Goal: Information Seeking & Learning: Check status

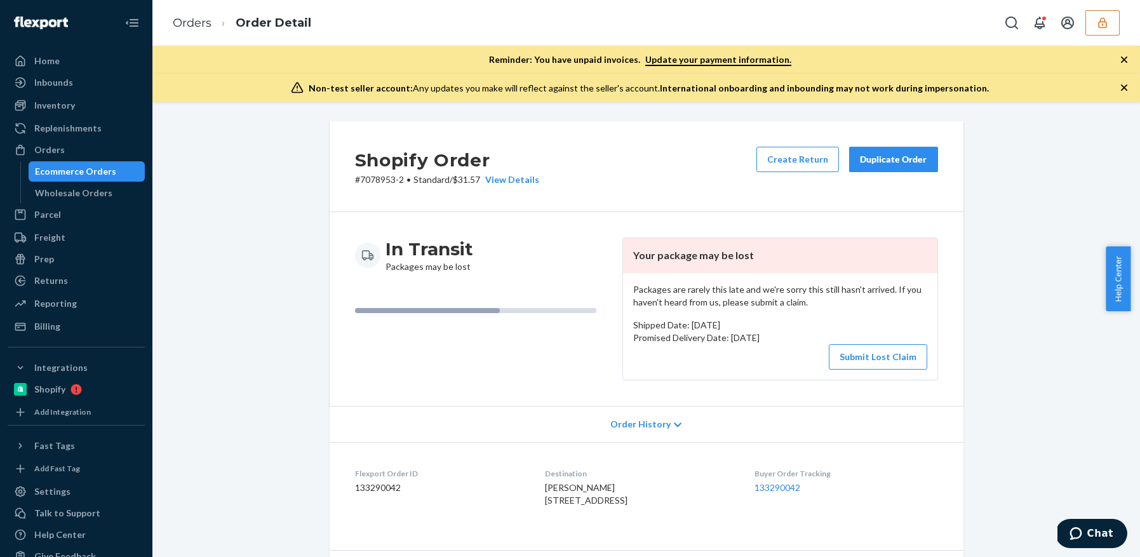
scroll to position [265, 0]
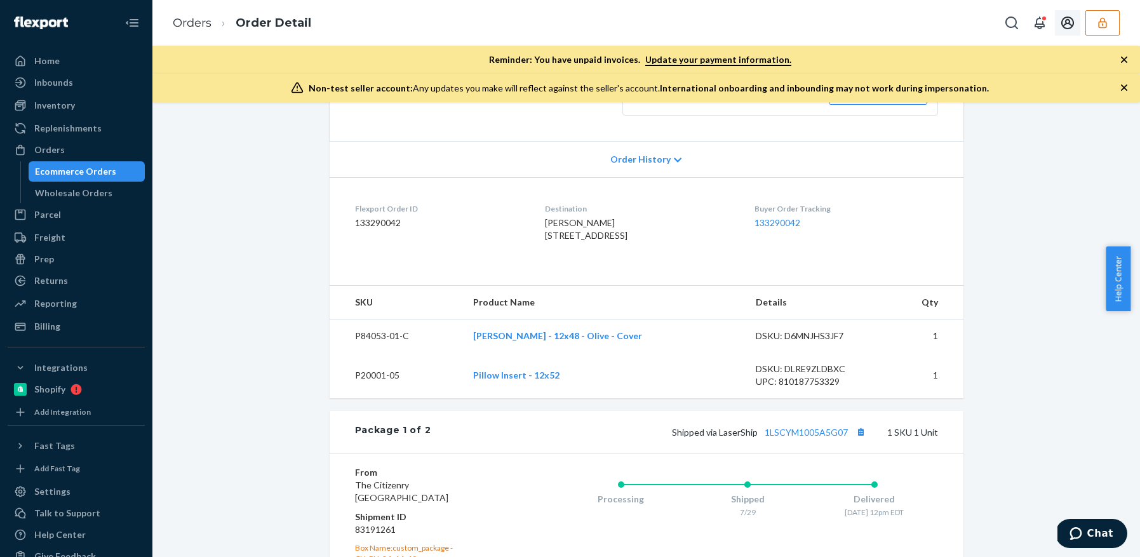
drag, startPoint x: 1109, startPoint y: 25, endPoint x: 1099, endPoint y: 27, distance: 11.0
click at [1109, 24] on button "button" at bounding box center [1102, 22] width 34 height 25
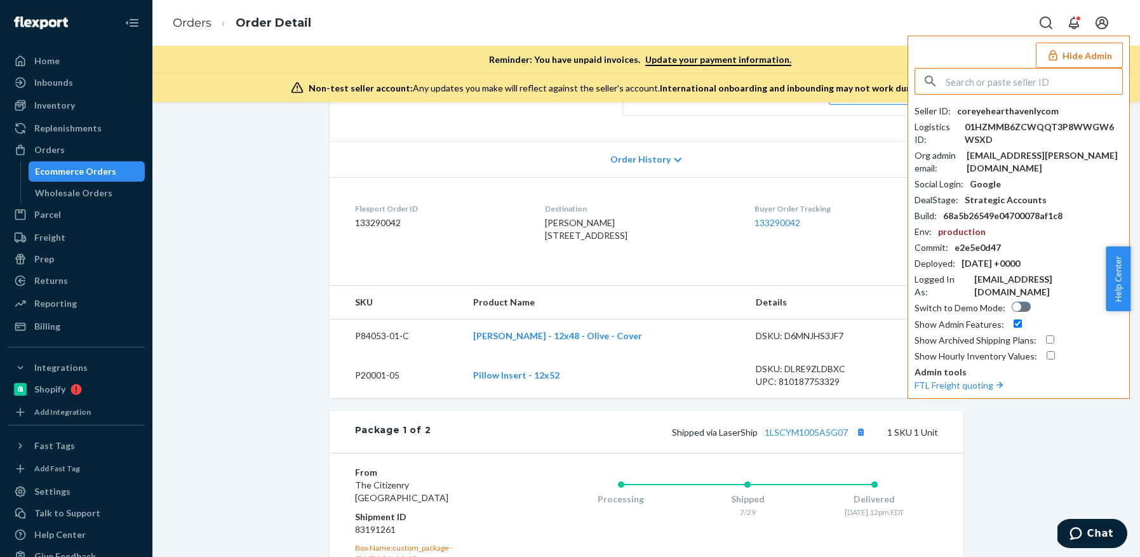
click at [984, 75] on input "text" at bounding box center [1034, 81] width 177 height 25
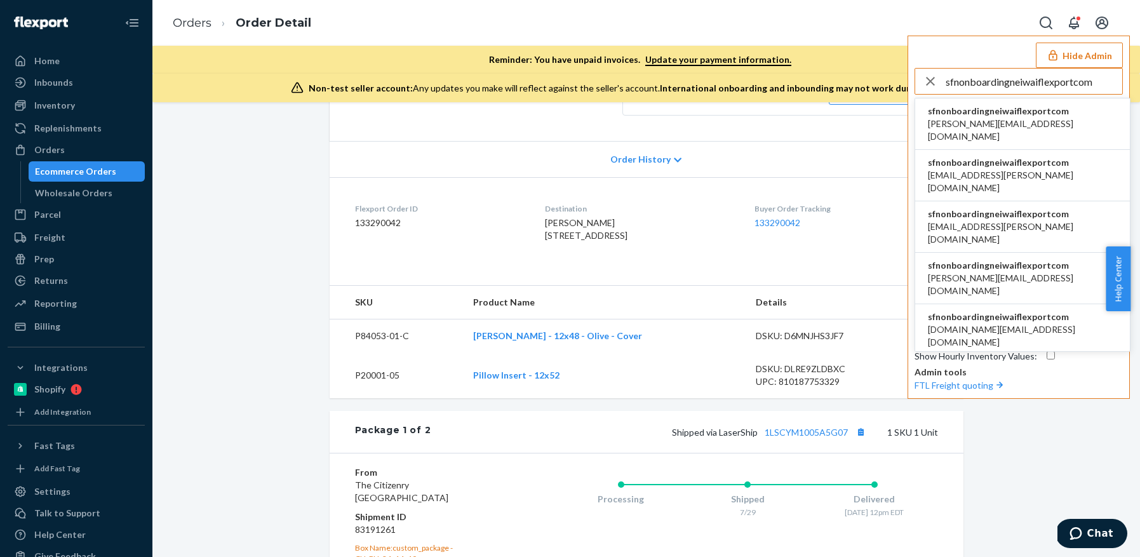
type input "sfnonboardingneiwaiflexportcom"
click at [1017, 116] on div "sfnonboardingneiwaiflexportcom [PERSON_NAME][EMAIL_ADDRESS][DOMAIN_NAME]" at bounding box center [1022, 124] width 189 height 38
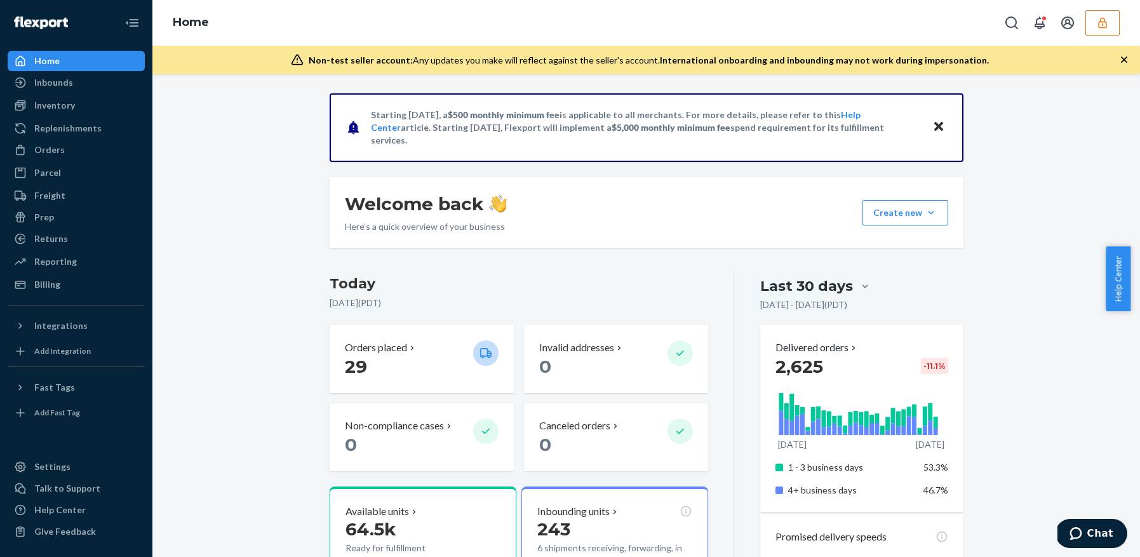
click at [1106, 31] on button "button" at bounding box center [1102, 22] width 34 height 25
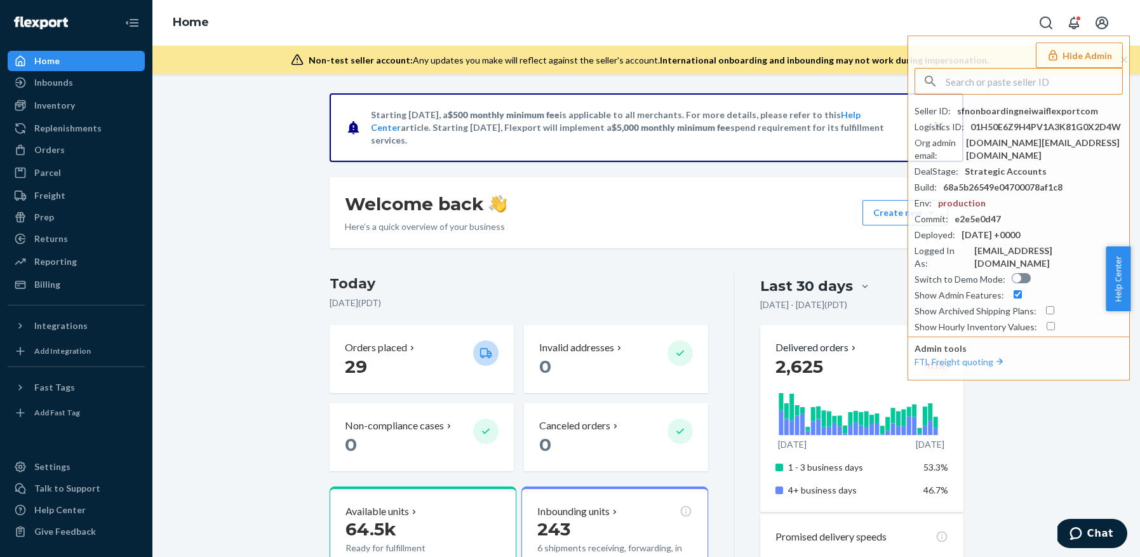
click at [828, 23] on div "Home Hide Admin Seller ID : sfnonboardingneiwaiflexportcom Logistics ID : 01H50…" at bounding box center [645, 23] width 987 height 46
click at [74, 155] on div "Orders" at bounding box center [76, 150] width 135 height 18
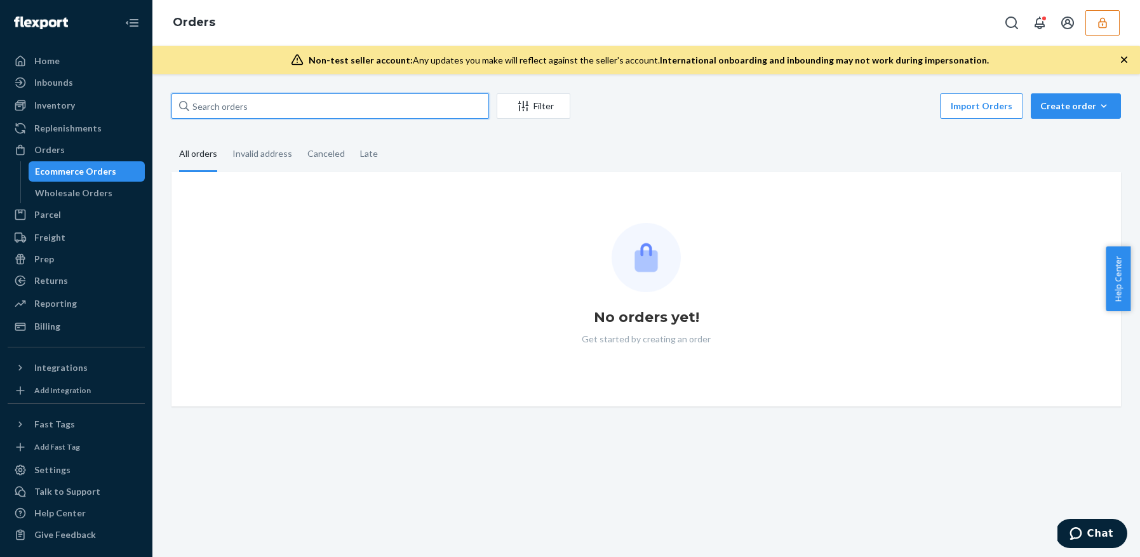
click at [255, 104] on input "text" at bounding box center [330, 105] width 318 height 25
paste input "sfnonboardingneiwaiflexportcom"
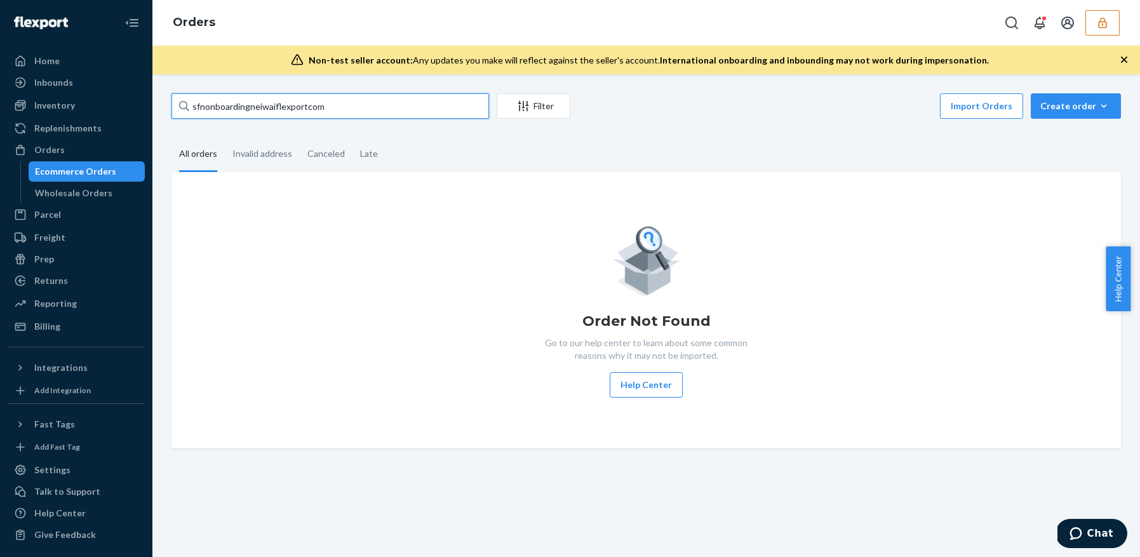
click at [249, 104] on input "sfnonboardingneiwaiflexportcom" at bounding box center [330, 105] width 318 height 25
drag, startPoint x: 248, startPoint y: 105, endPoint x: 238, endPoint y: 111, distance: 12.5
click at [248, 105] on input "sfnonboardingneiwaiflexportcom" at bounding box center [330, 105] width 318 height 25
click at [68, 149] on div "Orders" at bounding box center [76, 150] width 135 height 18
click at [76, 177] on div "Ecommerce Orders" at bounding box center [75, 171] width 81 height 13
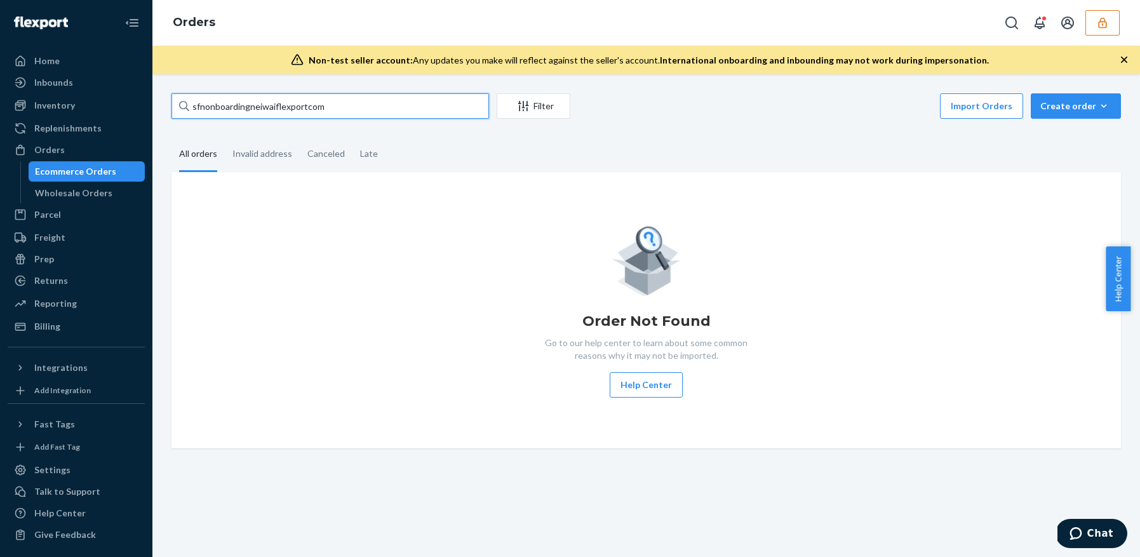
click at [241, 102] on input "sfnonboardingneiwaiflexportcom" at bounding box center [330, 105] width 318 height 25
click at [241, 104] on input "sfnonboardingneiwaiflexportcom" at bounding box center [330, 105] width 318 height 25
paste input "5231049"
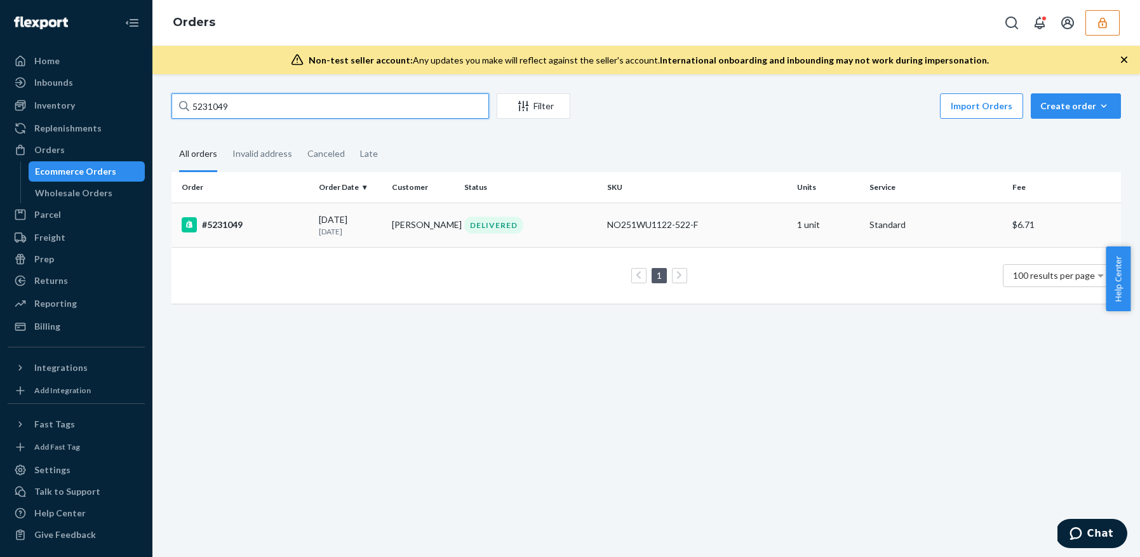
type input "5231049"
click at [388, 225] on td "Janice Tsukamaki" at bounding box center [423, 225] width 73 height 44
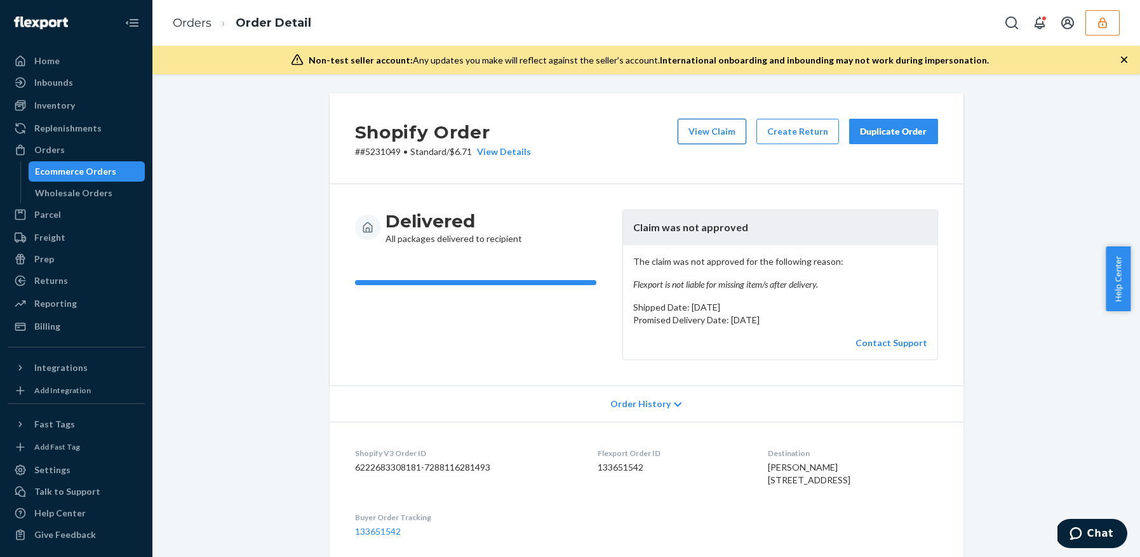
click at [719, 139] on button "View Claim" at bounding box center [712, 131] width 69 height 25
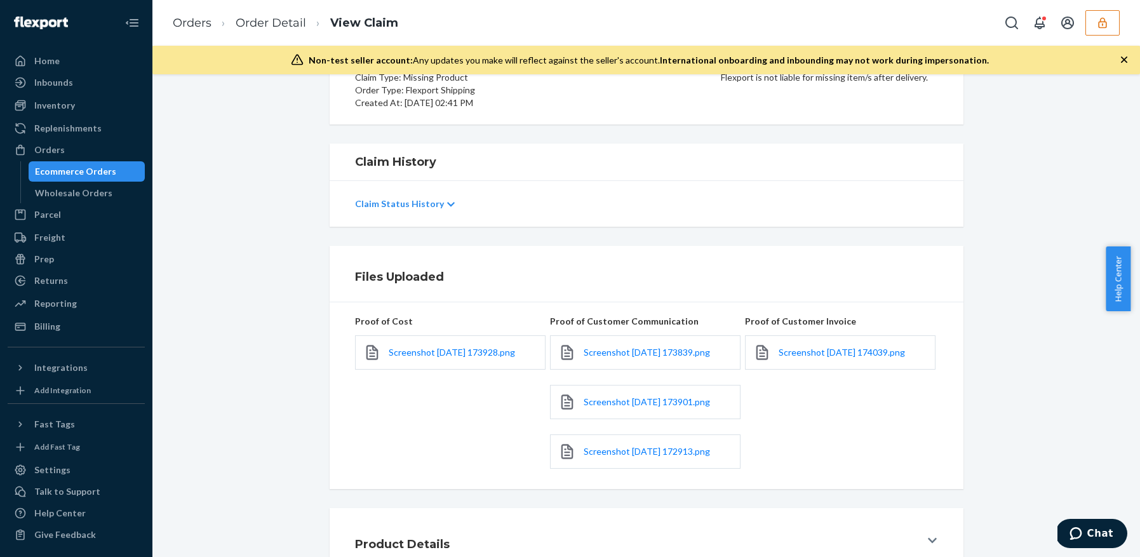
scroll to position [173, 0]
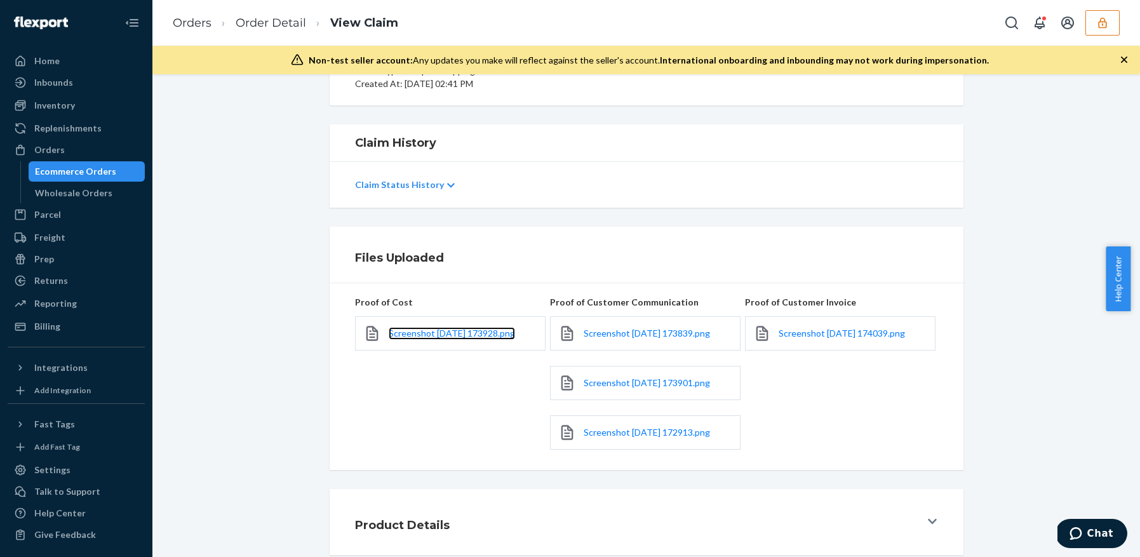
click at [478, 338] on link "Screenshot 2025-08-12 173928.png" at bounding box center [452, 333] width 126 height 13
click at [591, 340] on div "Screenshot 2025-08-12 173839.png" at bounding box center [645, 333] width 191 height 34
click at [592, 334] on span "Screenshot 2025-08-12 173839.png" at bounding box center [647, 333] width 126 height 11
click at [632, 429] on span "Screenshot 2025-08-12 172913.png" at bounding box center [647, 432] width 126 height 11
click at [800, 338] on link "Screenshot 2025-08-12 174039.png" at bounding box center [842, 333] width 126 height 13
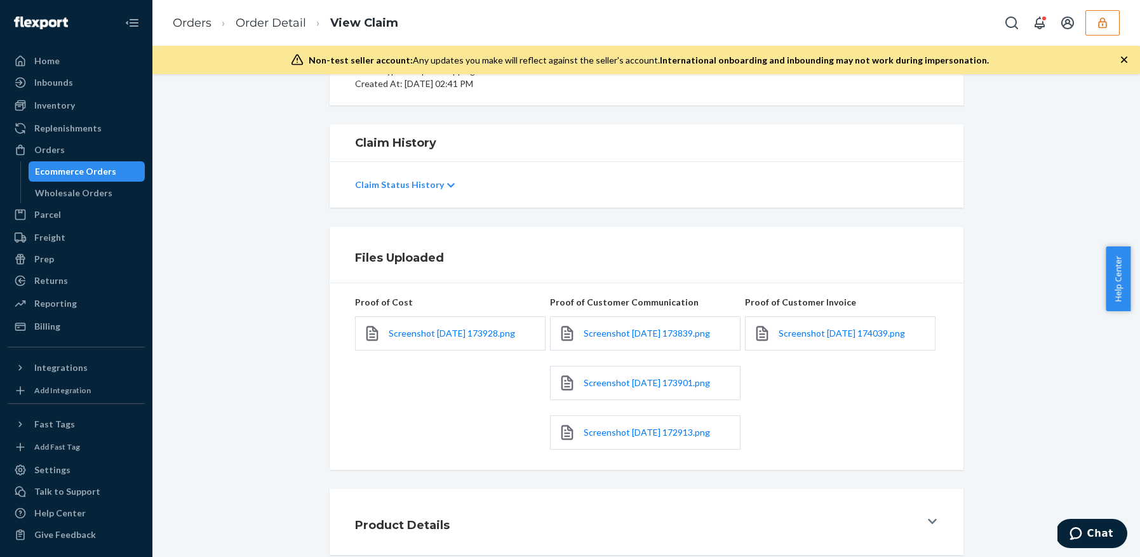
drag, startPoint x: 267, startPoint y: 213, endPoint x: 258, endPoint y: 123, distance: 90.7
click at [267, 211] on div "Claim Details Rejected Details Order ID: 133651542 Claim ID: 264362 Claim Type:…" at bounding box center [645, 315] width 987 height 483
click at [105, 177] on div "Ecommerce Orders" at bounding box center [75, 171] width 81 height 13
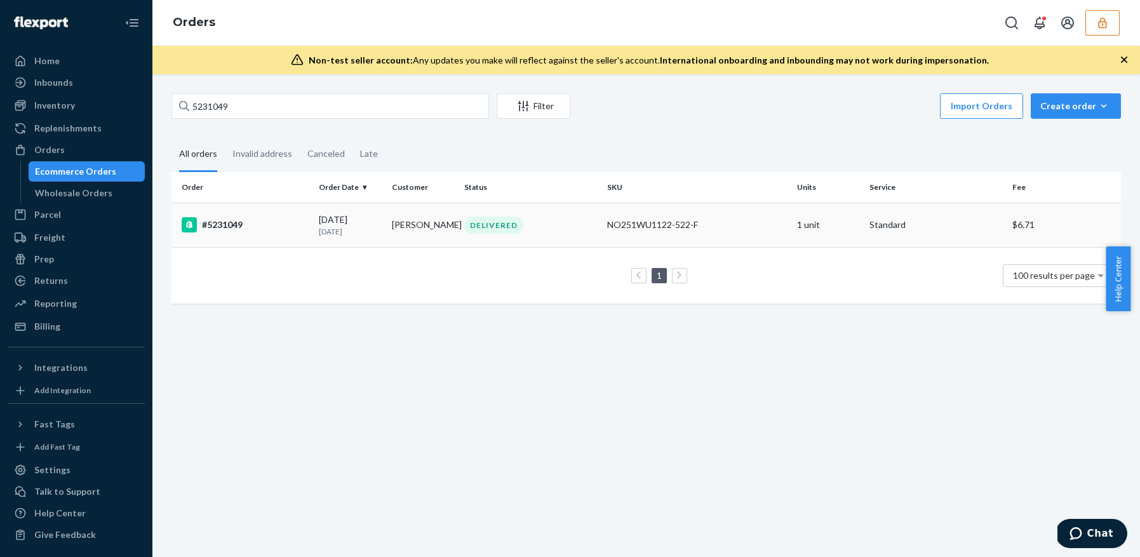
click at [340, 222] on div "08/02/2025 19 days ago" at bounding box center [350, 224] width 63 height 23
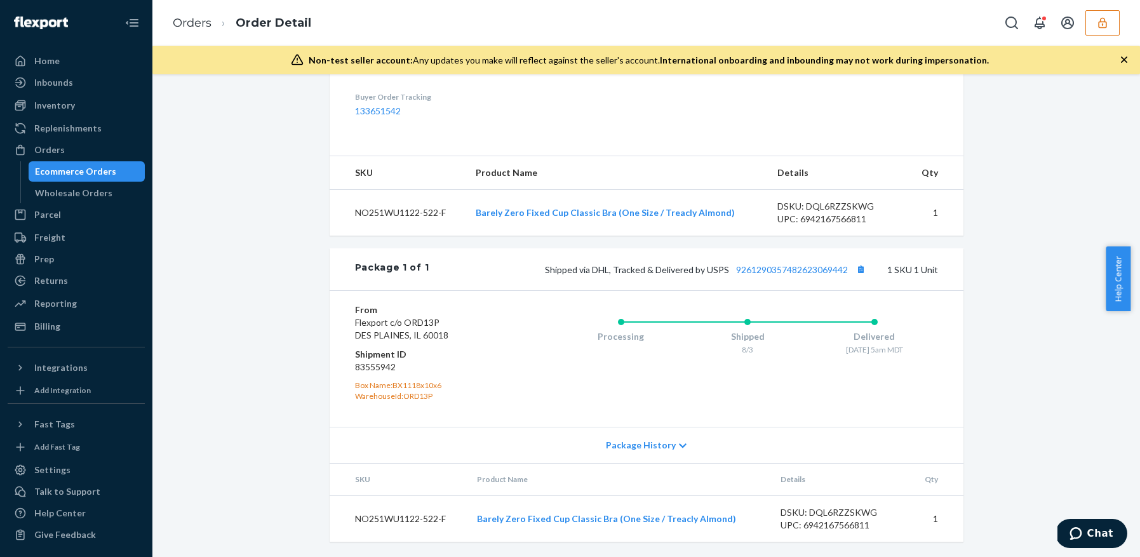
scroll to position [445, 0]
click at [829, 520] on div "UPC: 6942167566811" at bounding box center [839, 525] width 119 height 13
click at [828, 514] on div "DSKU: DQL6RZZSKWG" at bounding box center [839, 512] width 119 height 13
copy div "DQL6RZZSKWG"
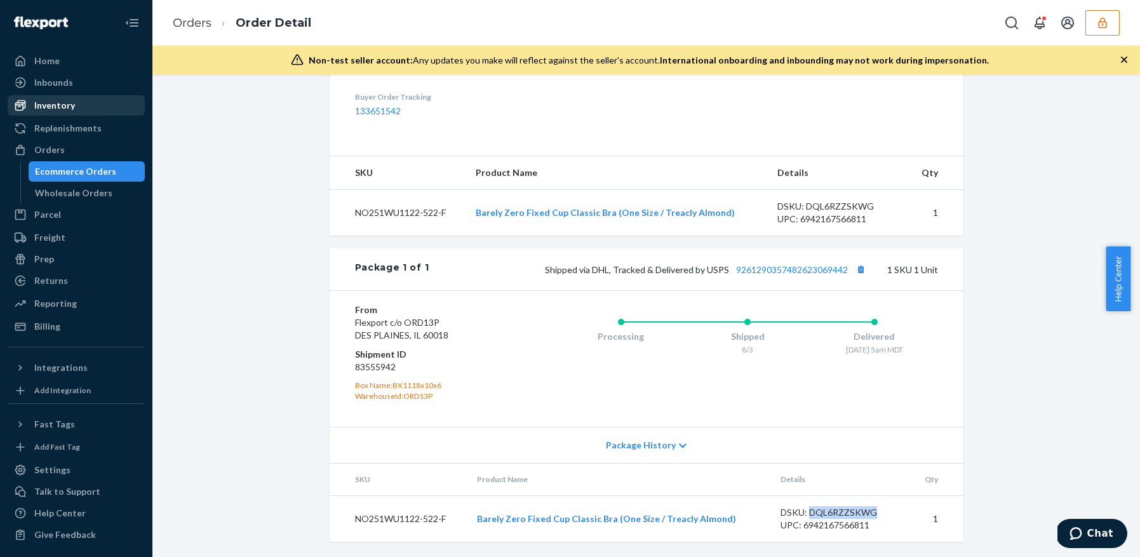
click at [74, 109] on div "Inventory" at bounding box center [76, 106] width 135 height 18
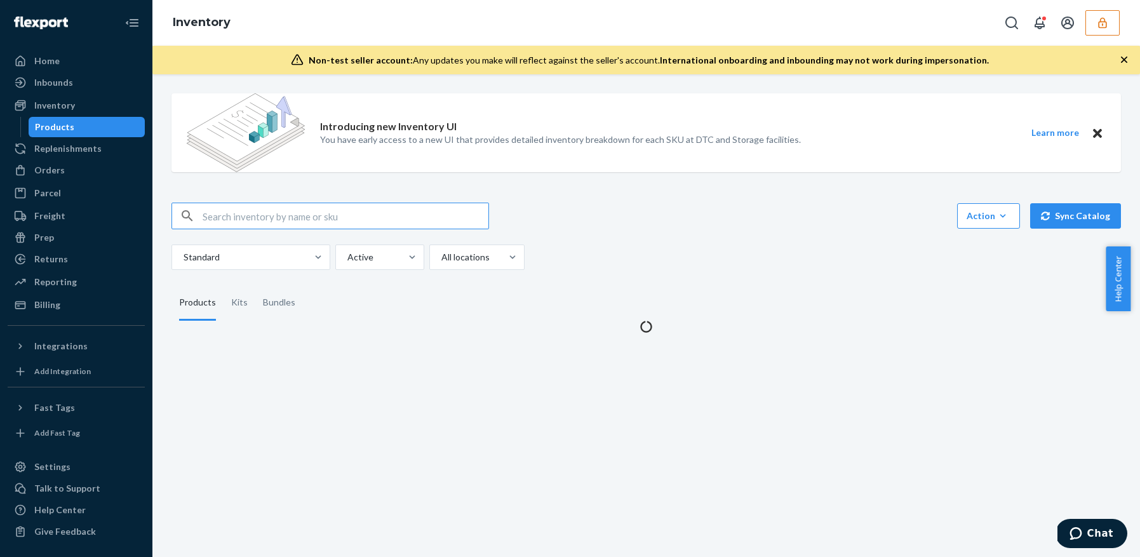
click at [242, 208] on input "text" at bounding box center [346, 215] width 286 height 25
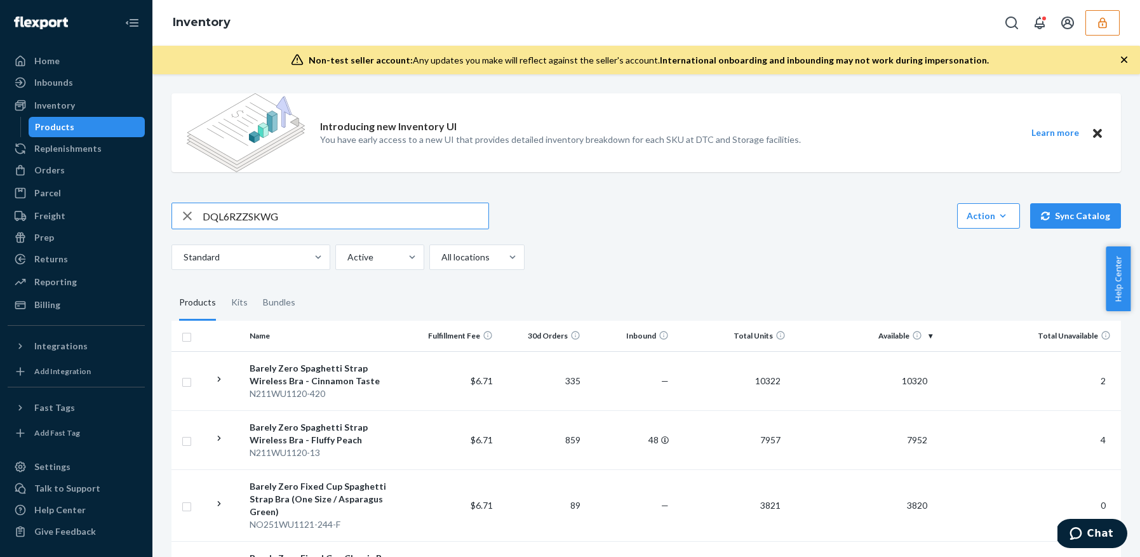
click at [329, 224] on input "DQL6RZZSKWG" at bounding box center [346, 215] width 286 height 25
type input "DQL6RZZSKWG"
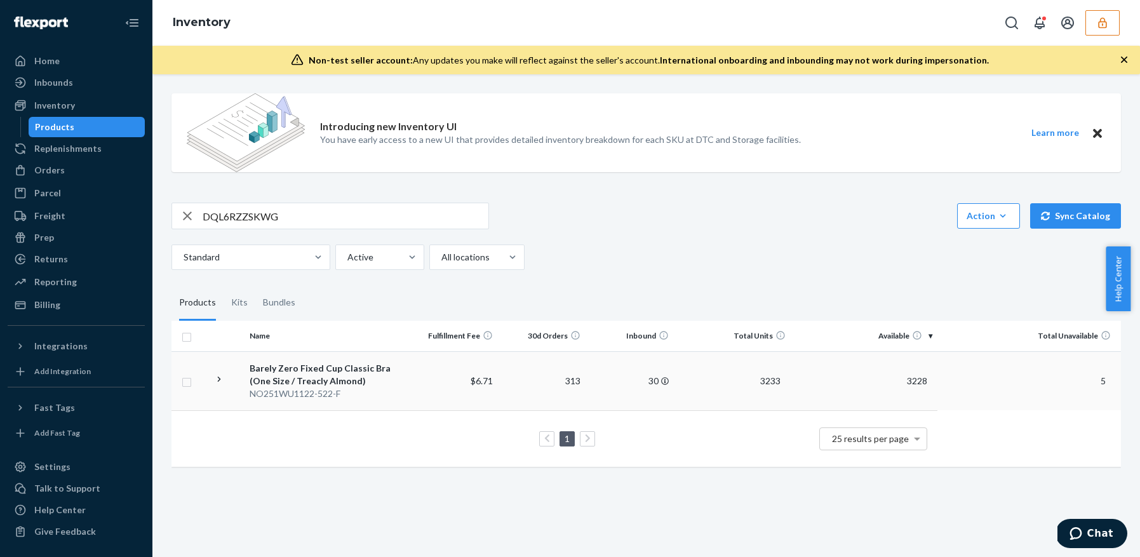
click at [369, 382] on div "Barely Zero Fixed Cup Classic Bra (One Size / Treacly Almond)" at bounding box center [327, 374] width 155 height 25
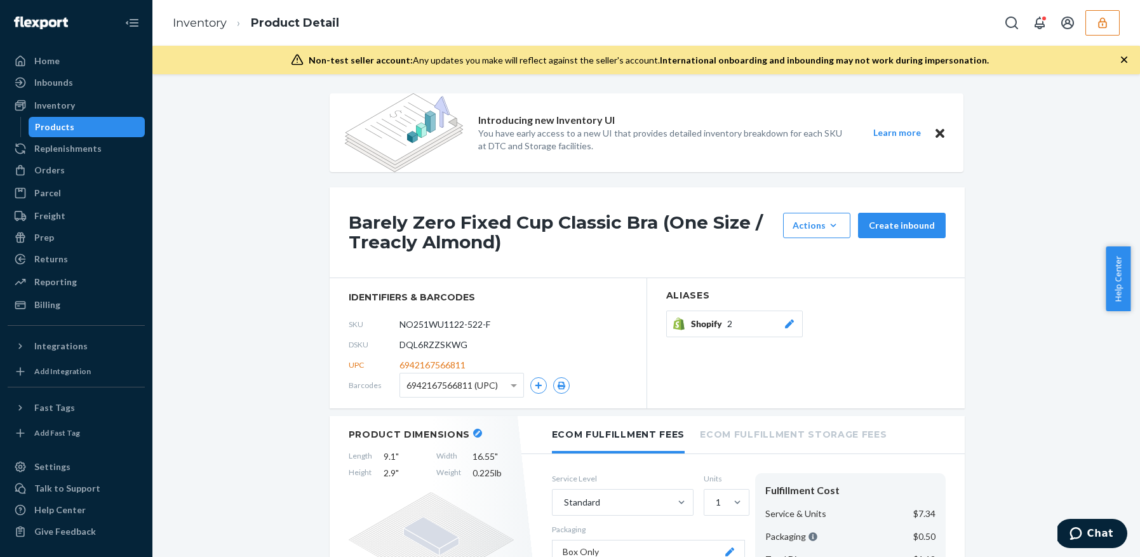
click at [415, 351] on div "DSKU DQL6RZZSKWG" at bounding box center [488, 345] width 279 height 20
click at [415, 346] on span "DQL6RZZSKWG" at bounding box center [433, 344] width 68 height 13
copy span "DQL6RZZSKWG"
click at [64, 128] on div "Products" at bounding box center [54, 127] width 39 height 13
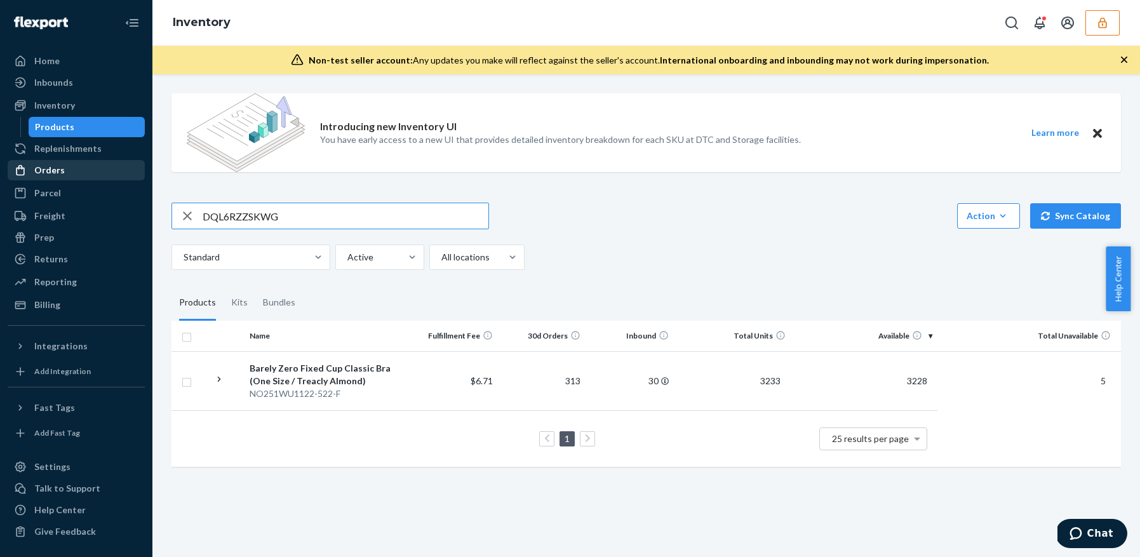
click at [86, 168] on div "Orders" at bounding box center [76, 170] width 135 height 18
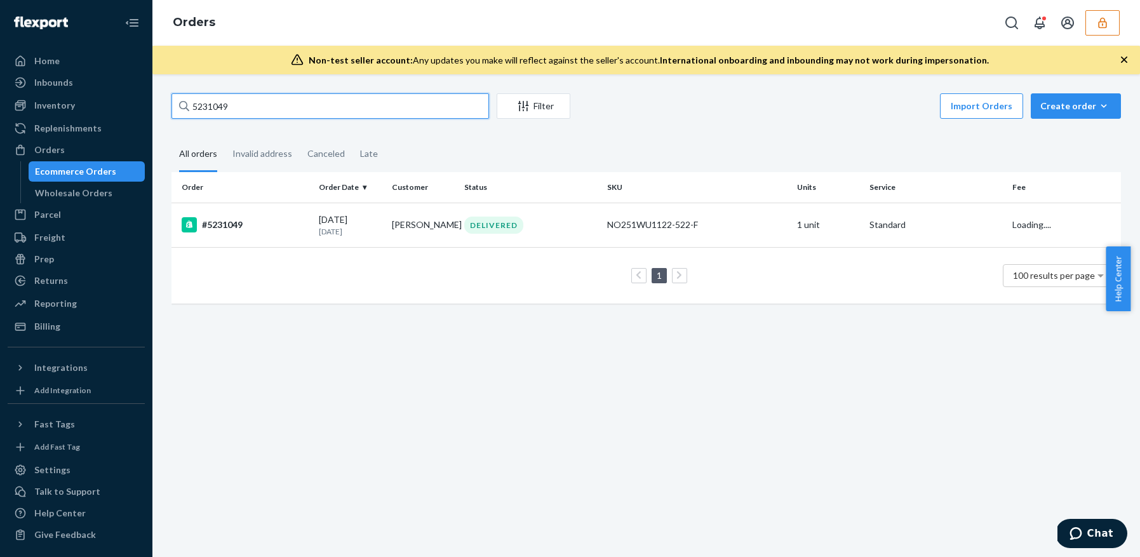
click at [230, 108] on input "5231049" at bounding box center [330, 105] width 318 height 25
paste input "13798"
type input "5137989"
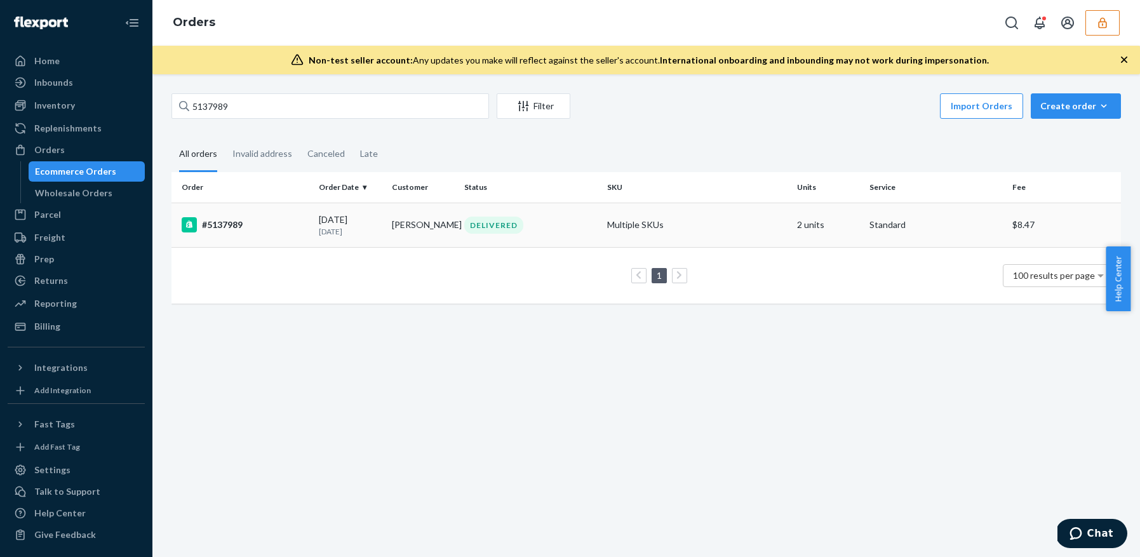
click at [383, 227] on td "05/17/2025 3 months ago" at bounding box center [350, 225] width 73 height 44
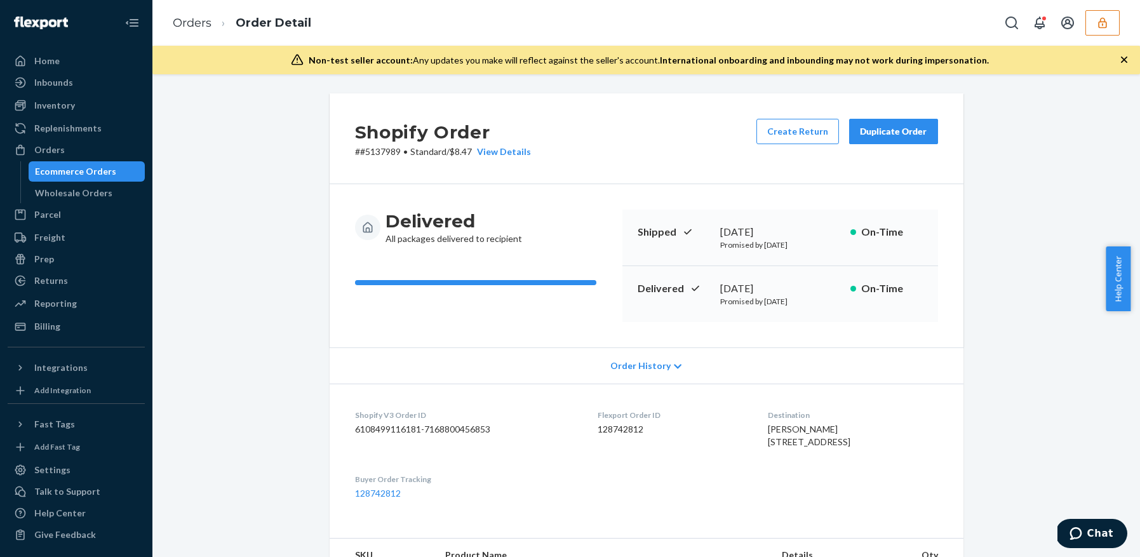
click at [105, 175] on div "Ecommerce Orders" at bounding box center [75, 171] width 81 height 13
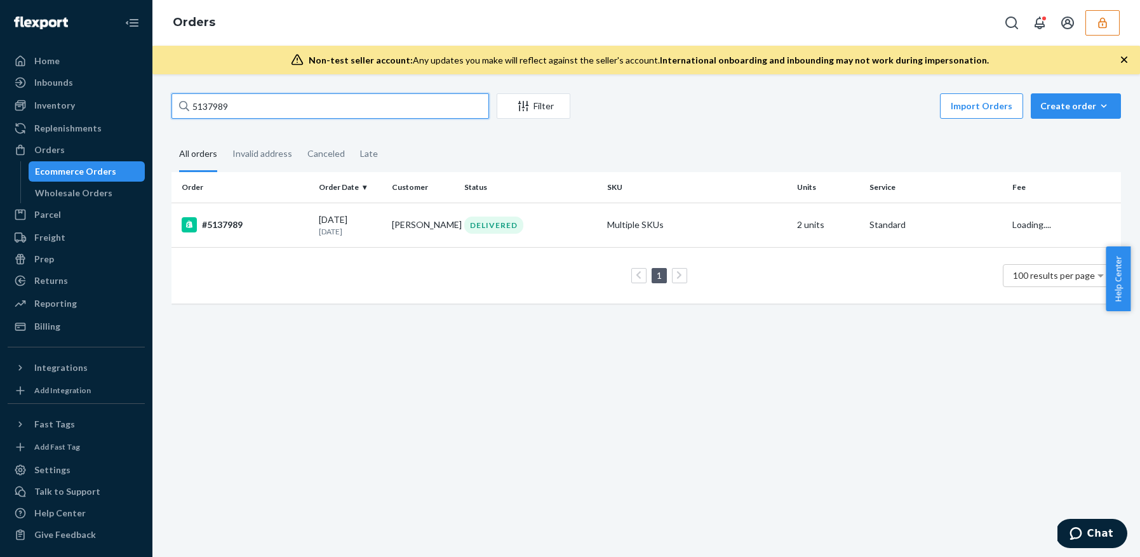
click at [292, 97] on input "5137989" at bounding box center [330, 105] width 318 height 25
click at [290, 100] on input "5137989" at bounding box center [330, 105] width 318 height 25
click at [292, 217] on div "#5137989" at bounding box center [245, 224] width 127 height 15
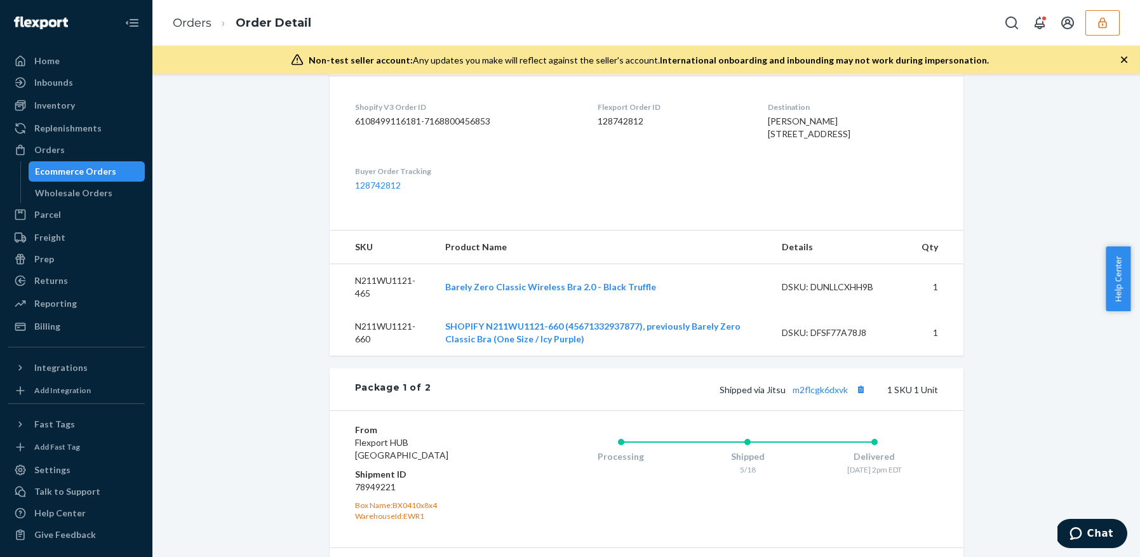
scroll to position [360, 0]
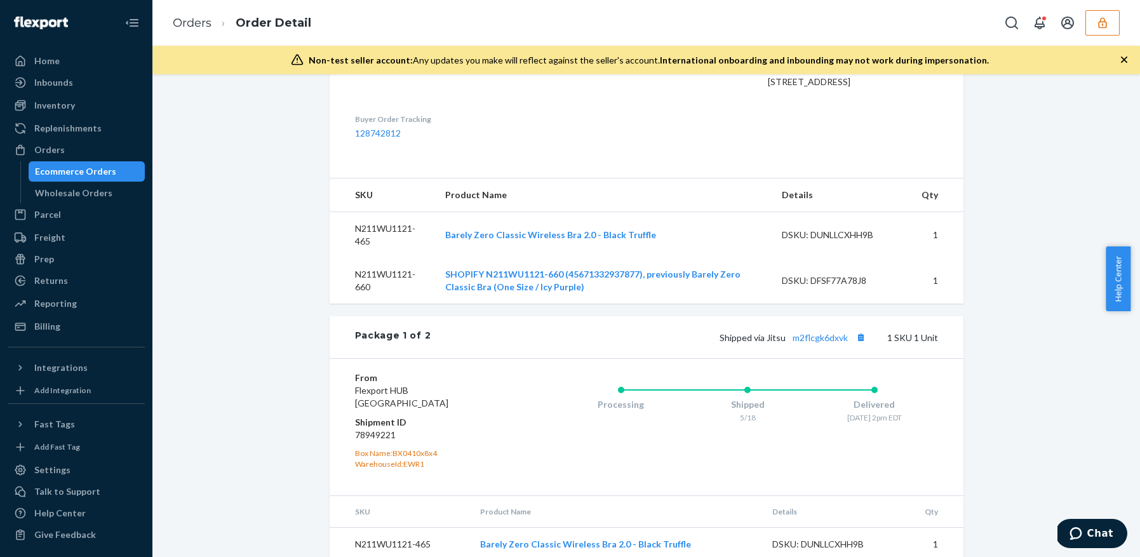
click at [849, 241] on div "DSKU: DUNLLCXHH9B" at bounding box center [841, 235] width 119 height 13
click at [848, 241] on div "DSKU: DUNLLCXHH9B" at bounding box center [841, 235] width 119 height 13
copy div "DUNLLCXHH9B"
click at [846, 287] on div "DSKU: DFSF77A78J8" at bounding box center [841, 280] width 119 height 13
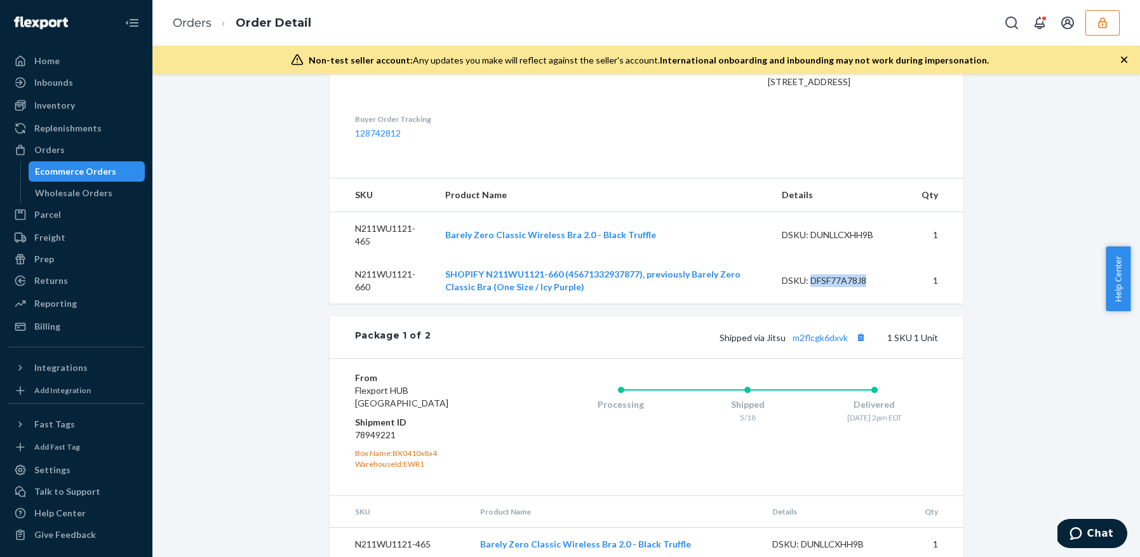
copy div "DFSF77A78J8"
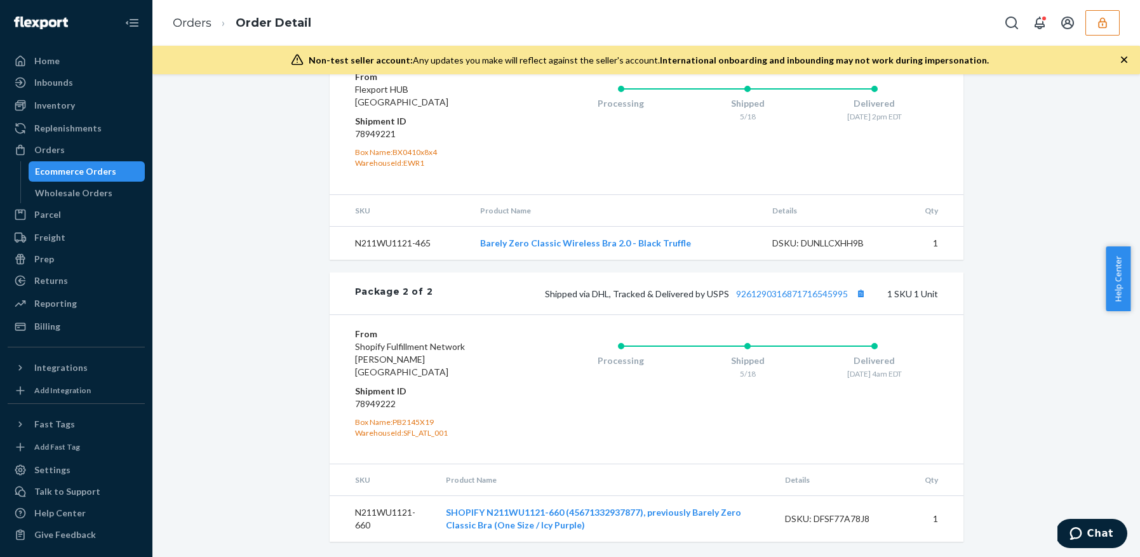
scroll to position [673, 0]
click at [81, 170] on div "Ecommerce Orders" at bounding box center [75, 171] width 81 height 13
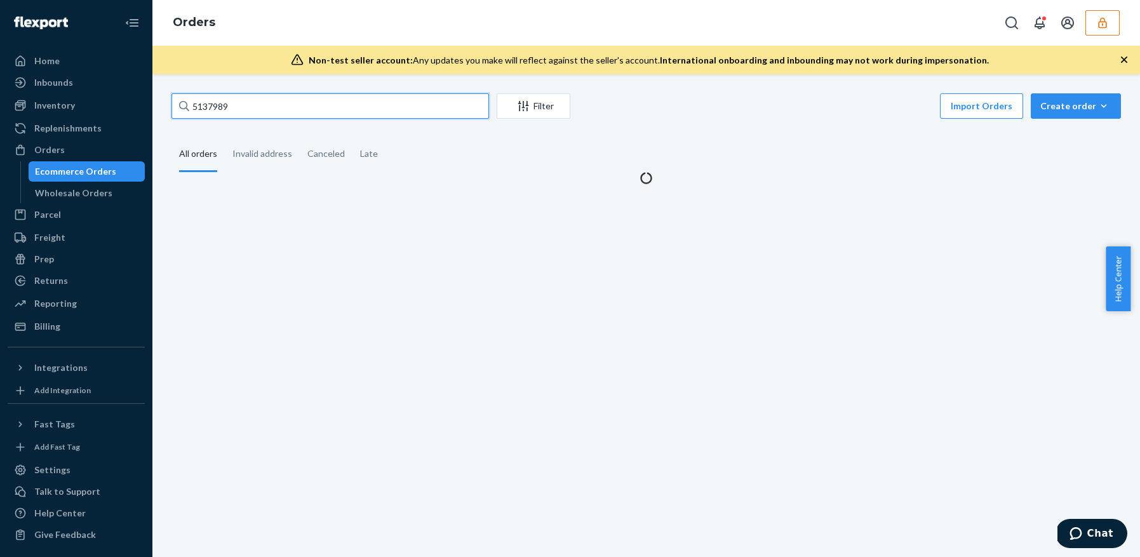
click at [255, 107] on input "5137989" at bounding box center [330, 105] width 318 height 25
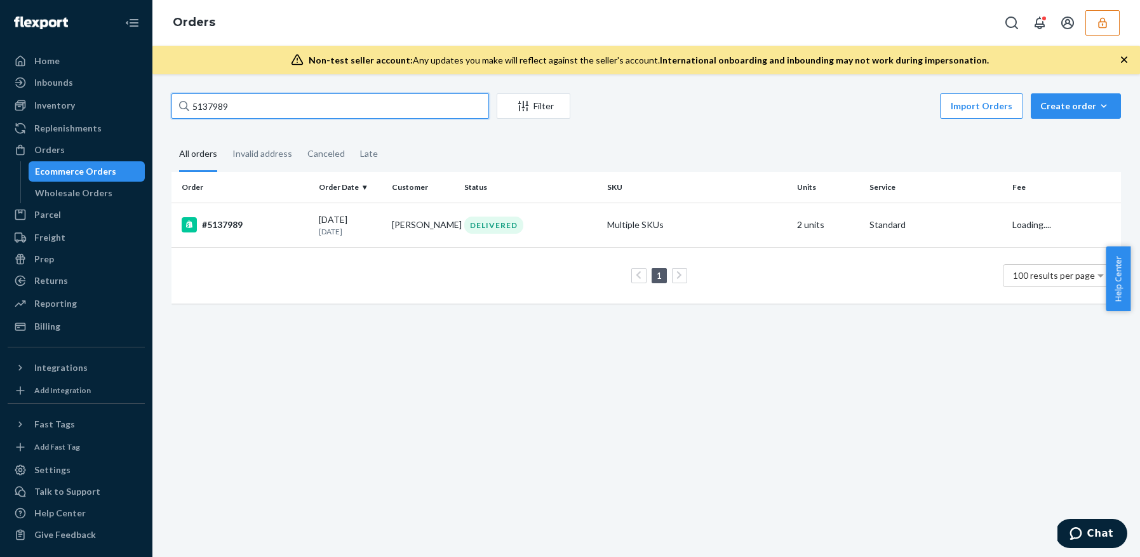
click at [256, 107] on input "5137989" at bounding box center [330, 105] width 318 height 25
paste input "23104"
type input "5231049"
click at [311, 220] on td "#5231049" at bounding box center [242, 225] width 142 height 44
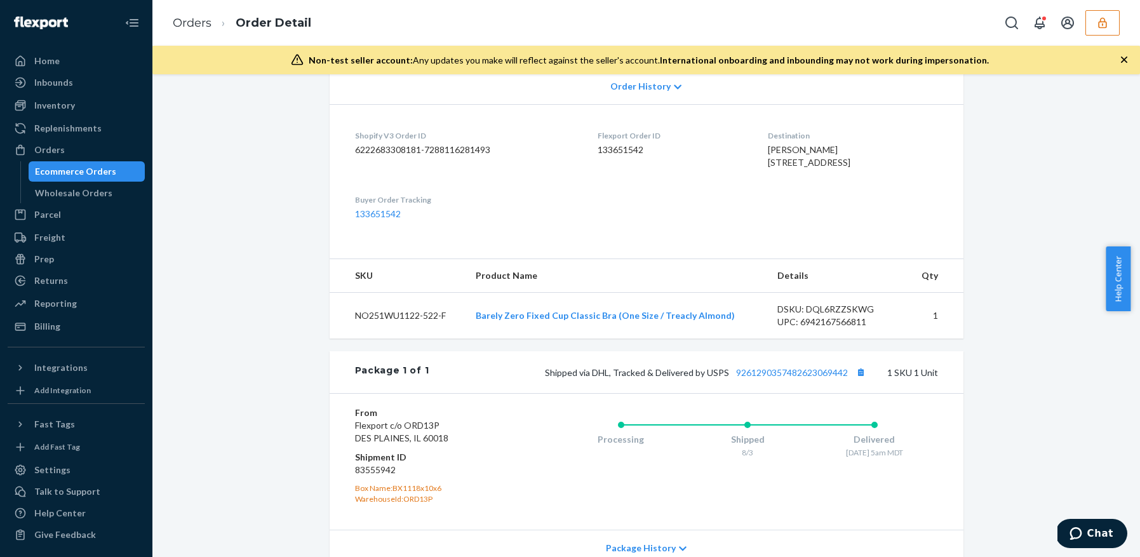
scroll to position [445, 0]
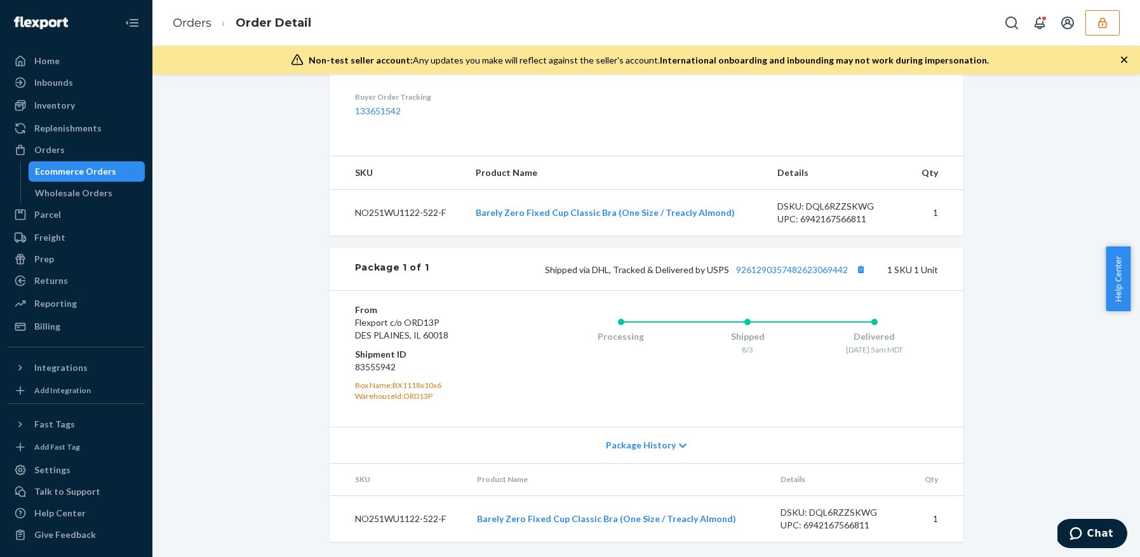
click at [840, 211] on div "DSKU: DQL6RZZSKWG" at bounding box center [836, 206] width 119 height 13
copy div "DQL6RZZSKWG"
click at [72, 110] on div "Inventory" at bounding box center [54, 105] width 41 height 13
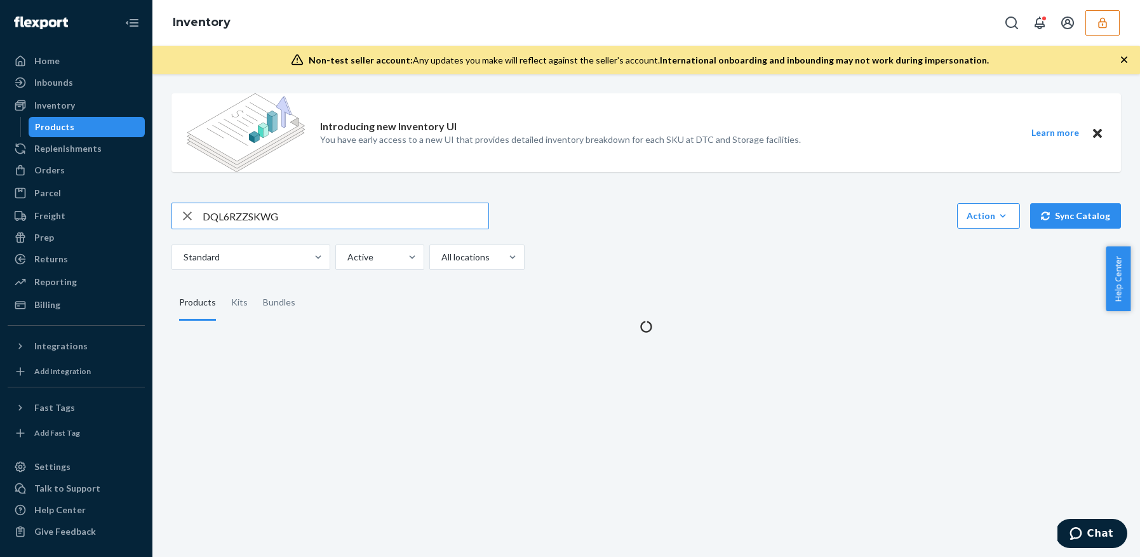
click at [277, 211] on input "DQL6RZZSKWG" at bounding box center [346, 215] width 286 height 25
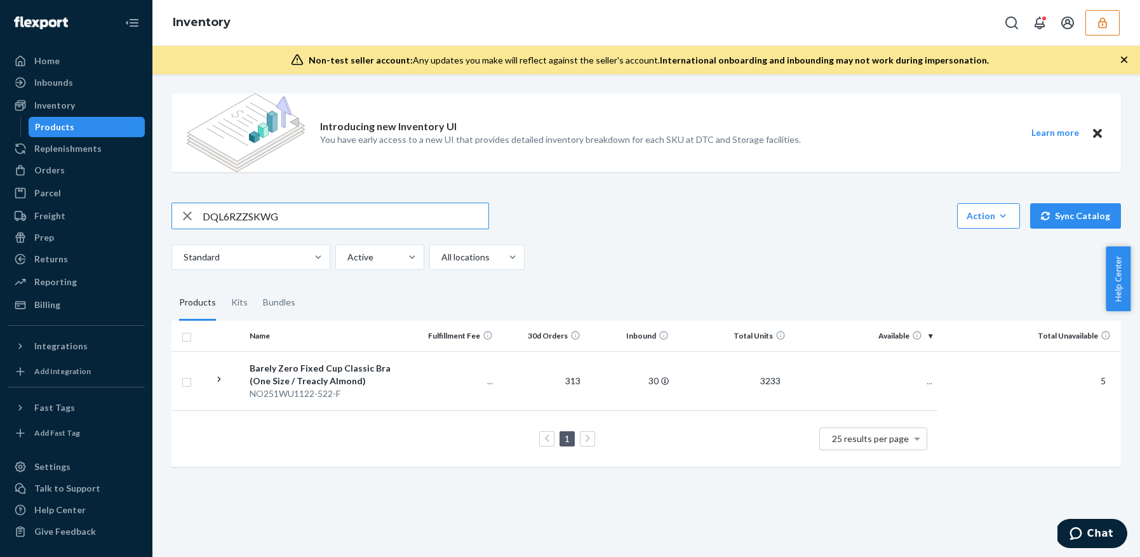
click at [277, 211] on input "DQL6RZZSKWG" at bounding box center [346, 215] width 286 height 25
type input "DUNLLCXHH9B"
click at [360, 379] on div "Barely Zero Classic Wireless Bra 2.0 - Black Truffle" at bounding box center [327, 374] width 155 height 25
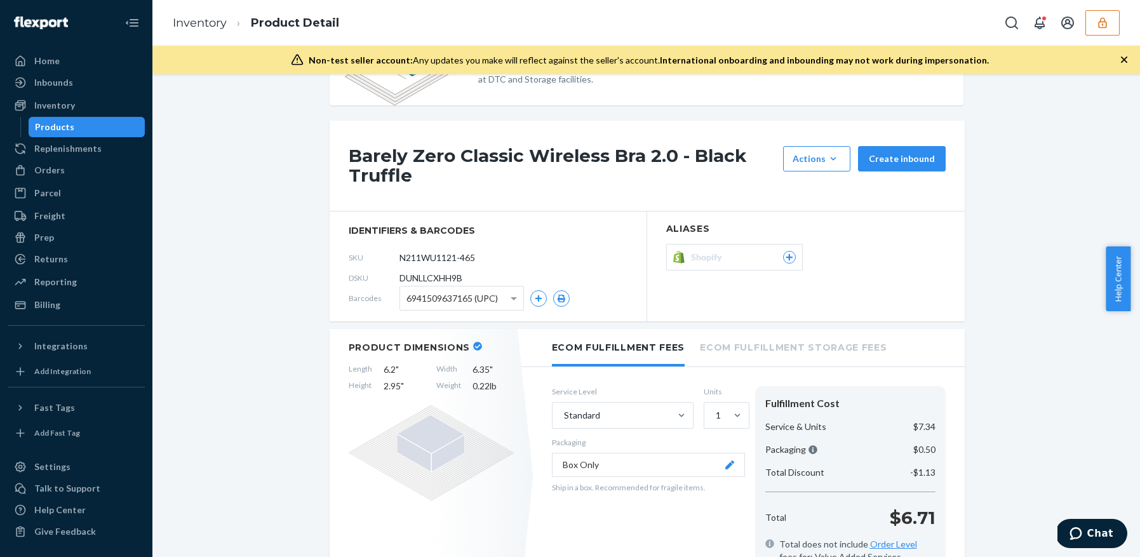
scroll to position [70, 0]
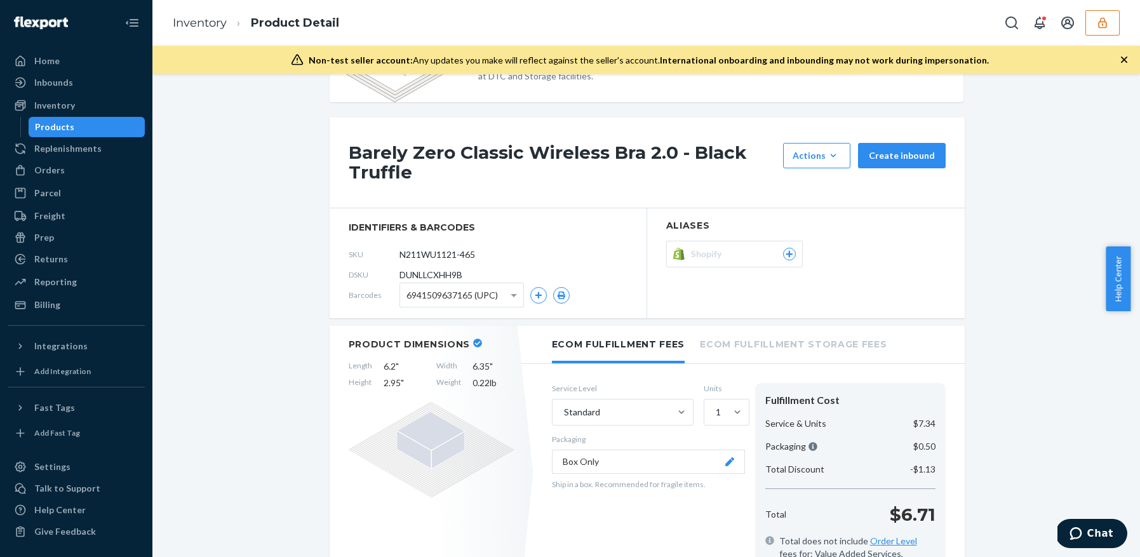
drag, startPoint x: 84, startPoint y: 111, endPoint x: 88, endPoint y: 128, distance: 16.9
click at [84, 111] on div "Inventory" at bounding box center [76, 106] width 135 height 18
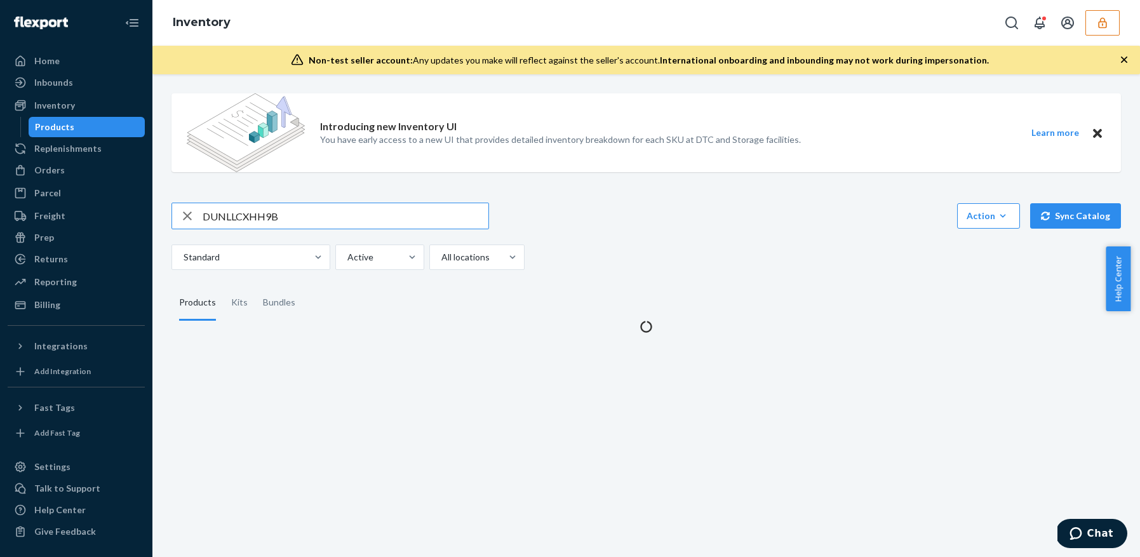
click at [88, 130] on div "Products" at bounding box center [87, 127] width 114 height 18
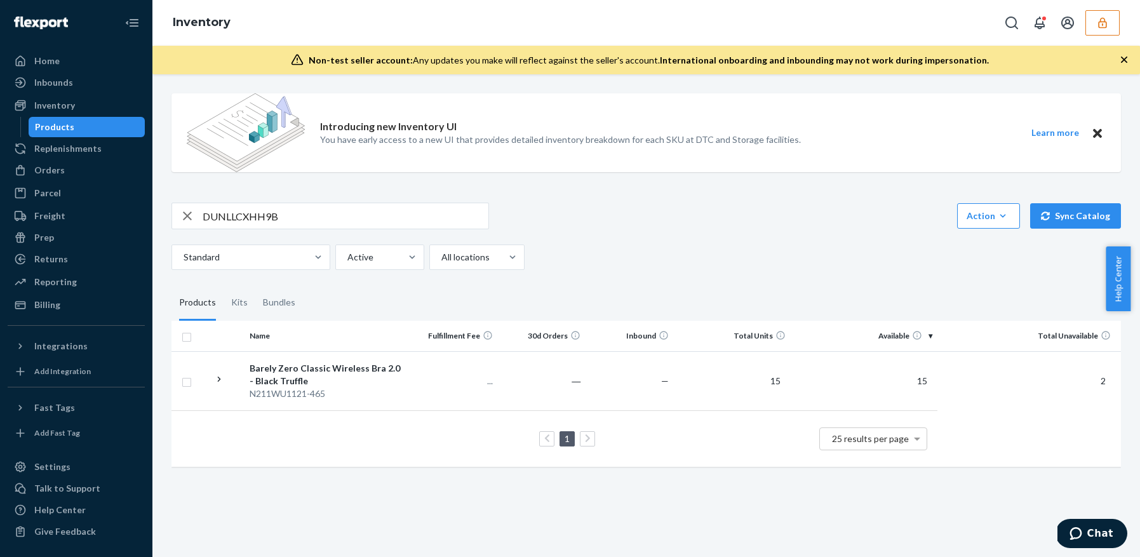
click at [256, 213] on input "DUNLLCXHH9B" at bounding box center [346, 215] width 286 height 25
paste input "FSF77A78J8"
type input "DFSF77A78J8"
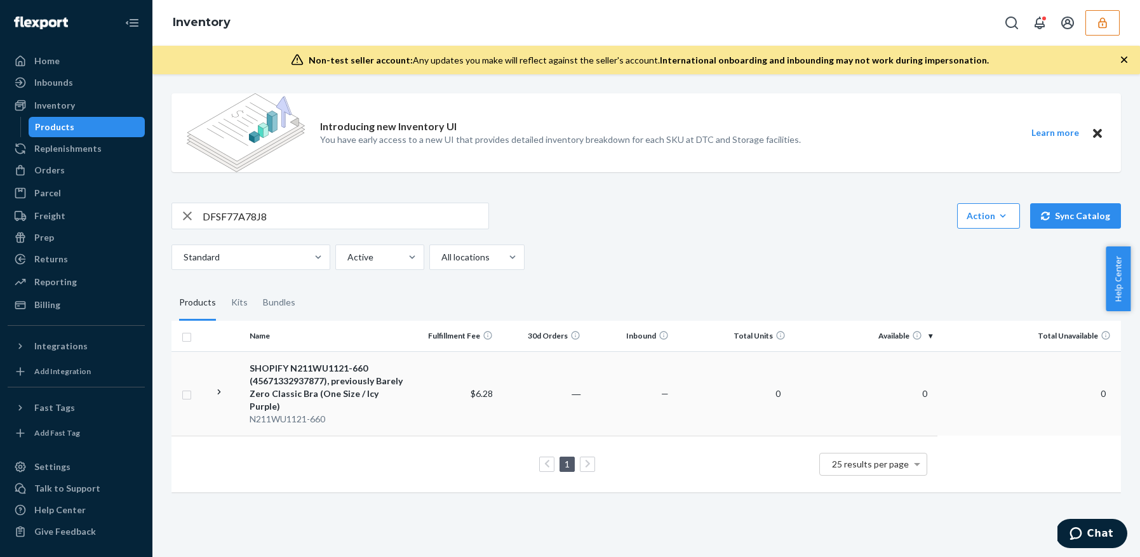
click at [471, 388] on span "$6.28" at bounding box center [482, 393] width 22 height 11
click at [384, 370] on div "SHOPIFY N211WU1121-660 (45671332937877), previously Barely Zero Classic Bra (On…" at bounding box center [327, 387] width 155 height 51
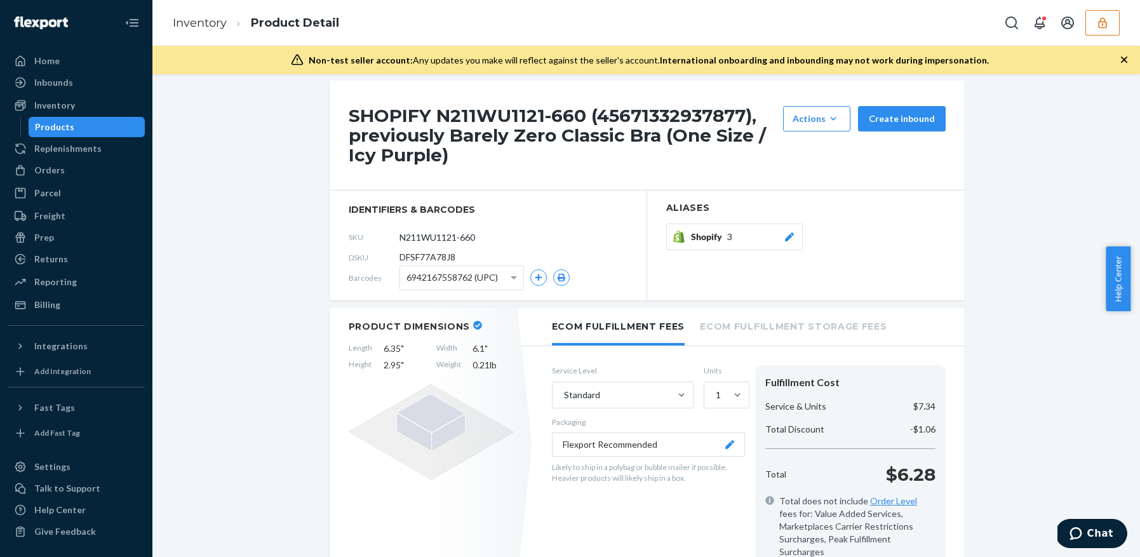
scroll to position [107, 0]
click at [50, 125] on div "Products" at bounding box center [54, 127] width 39 height 13
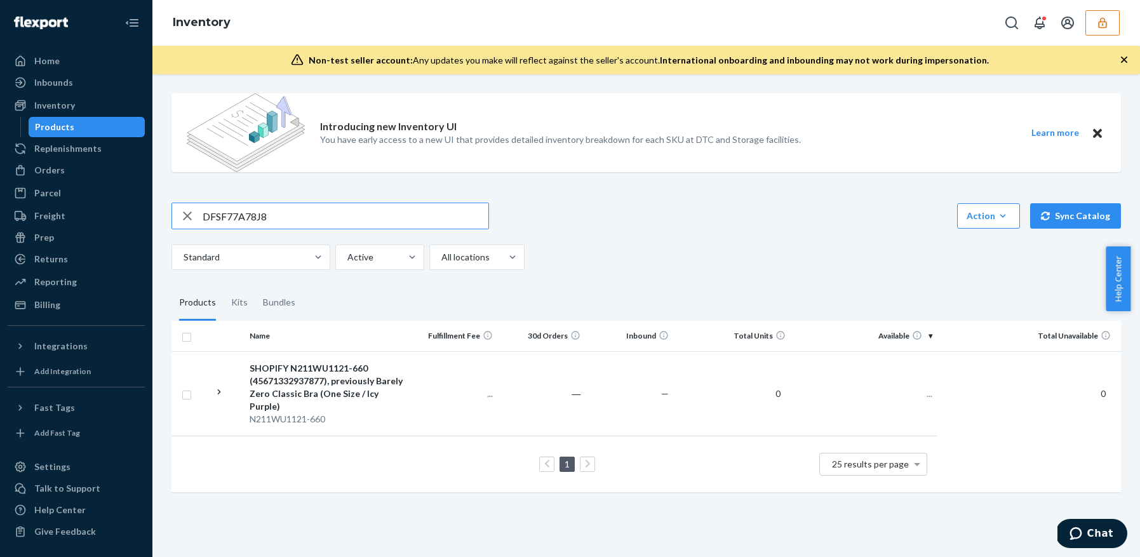
click at [315, 211] on input "DFSF77A78J8" at bounding box center [346, 215] width 286 height 25
type input "DQL6RZZSKWG"
click at [359, 375] on div "SHOPIFY N211WU1121-660 (45671332937877), previously Barely Zero Classic Bra (On…" at bounding box center [327, 387] width 155 height 51
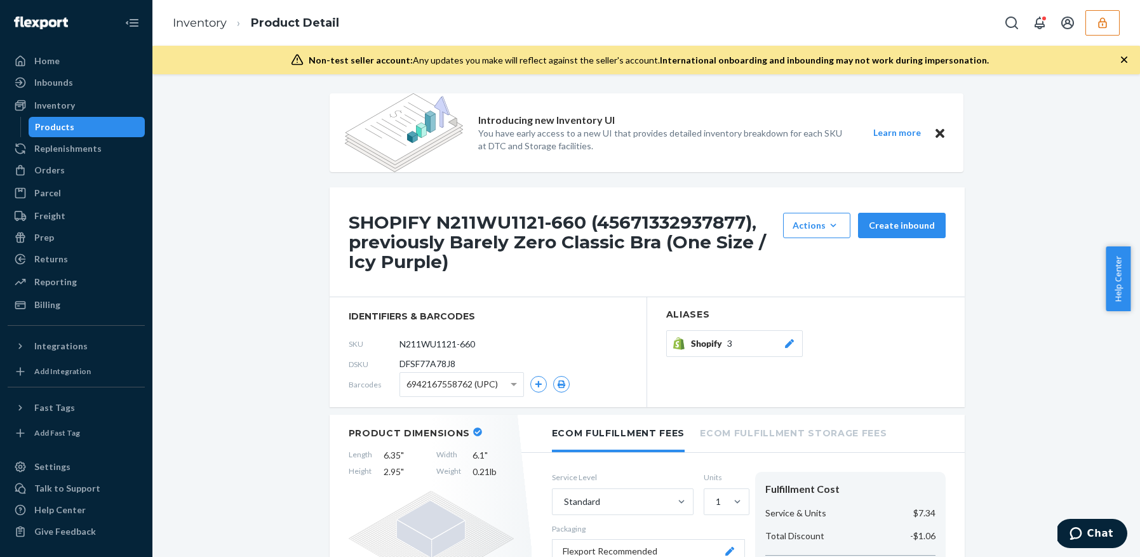
click at [44, 125] on div "Products" at bounding box center [54, 127] width 39 height 13
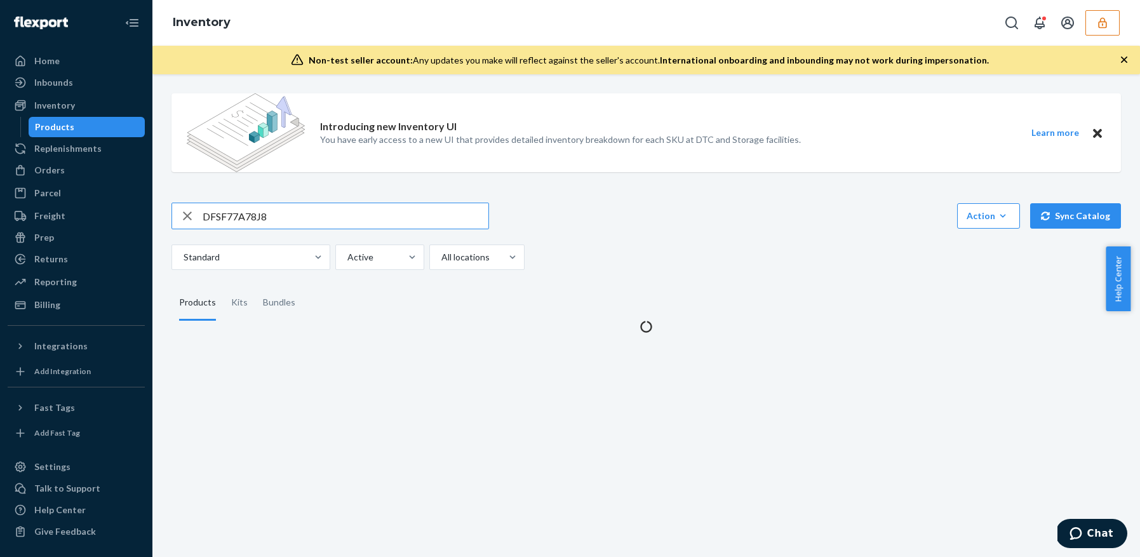
click at [295, 208] on input "DFSF77A78J8" at bounding box center [346, 215] width 286 height 25
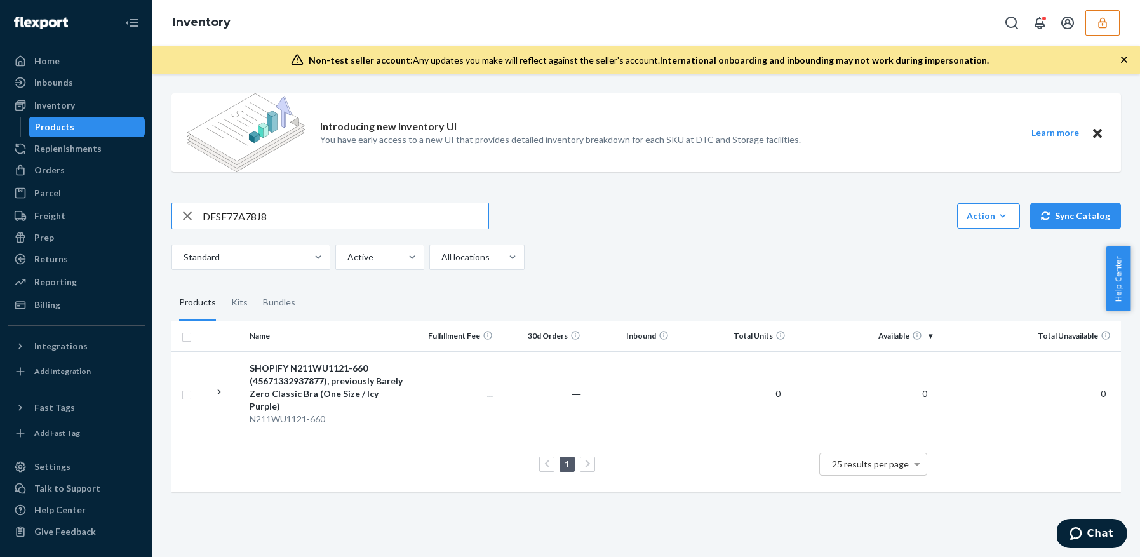
click at [287, 217] on input "DFSF77A78J8" at bounding box center [346, 215] width 286 height 25
type input "DQL6RZZSKWG"
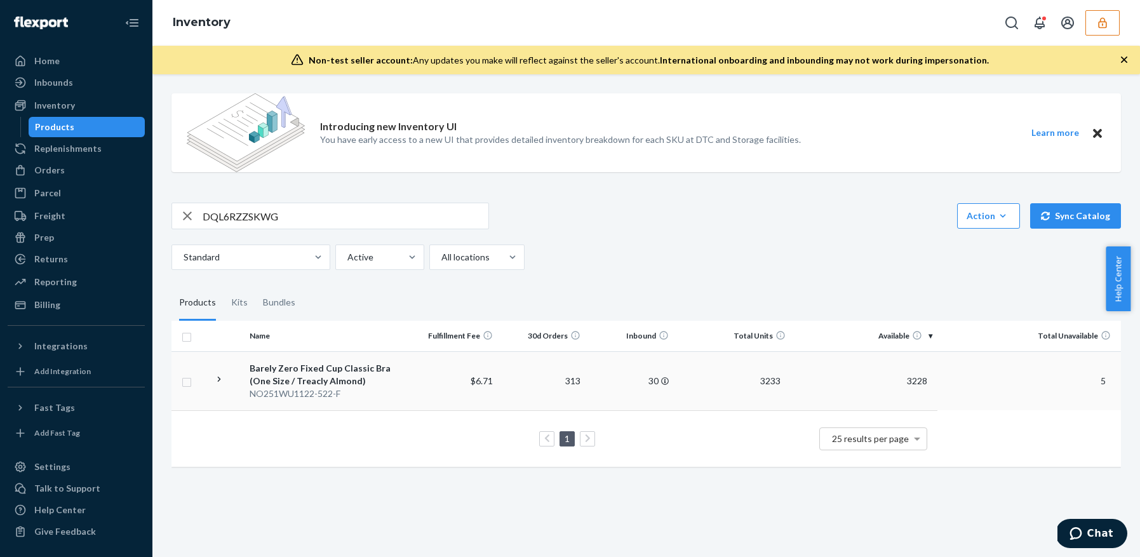
click at [410, 365] on td "$6.71" at bounding box center [454, 380] width 88 height 59
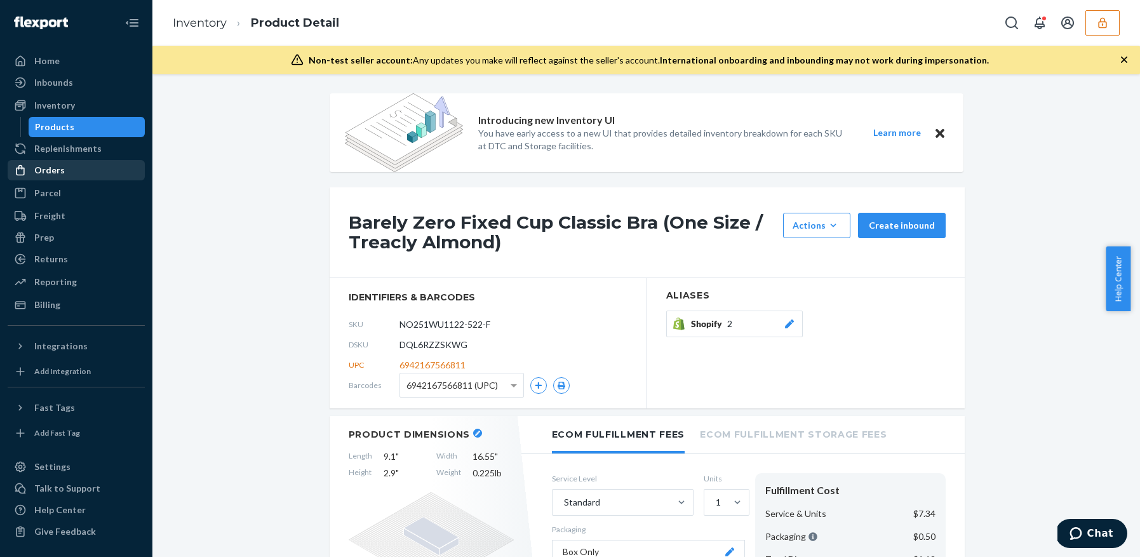
click at [74, 177] on div "Orders" at bounding box center [76, 170] width 135 height 18
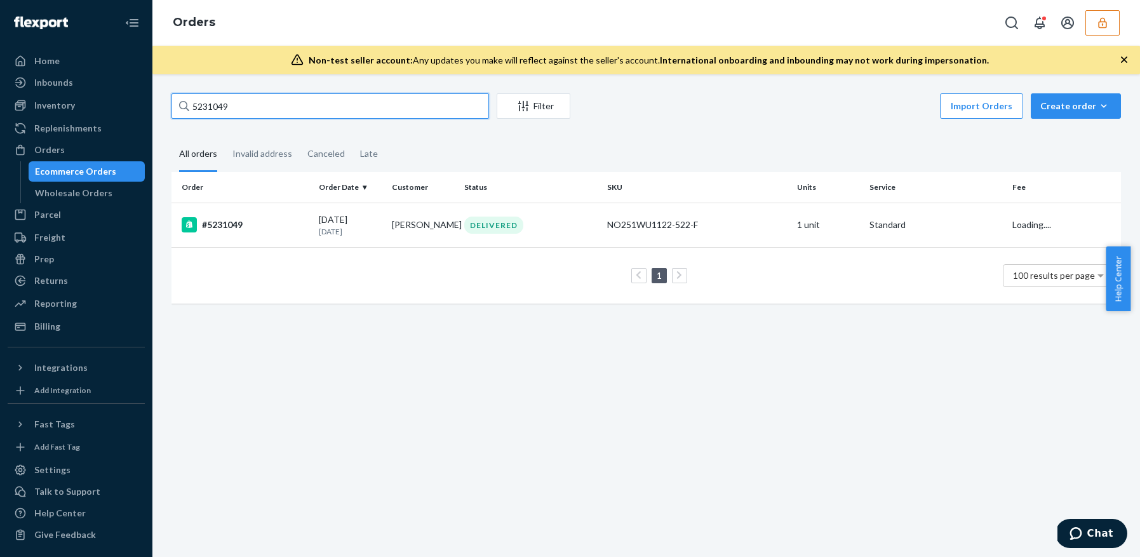
click at [294, 108] on input "5231049" at bounding box center [330, 105] width 318 height 25
click at [293, 108] on input "5231049" at bounding box center [330, 105] width 318 height 25
paste input "131344923"
type input "131344923"
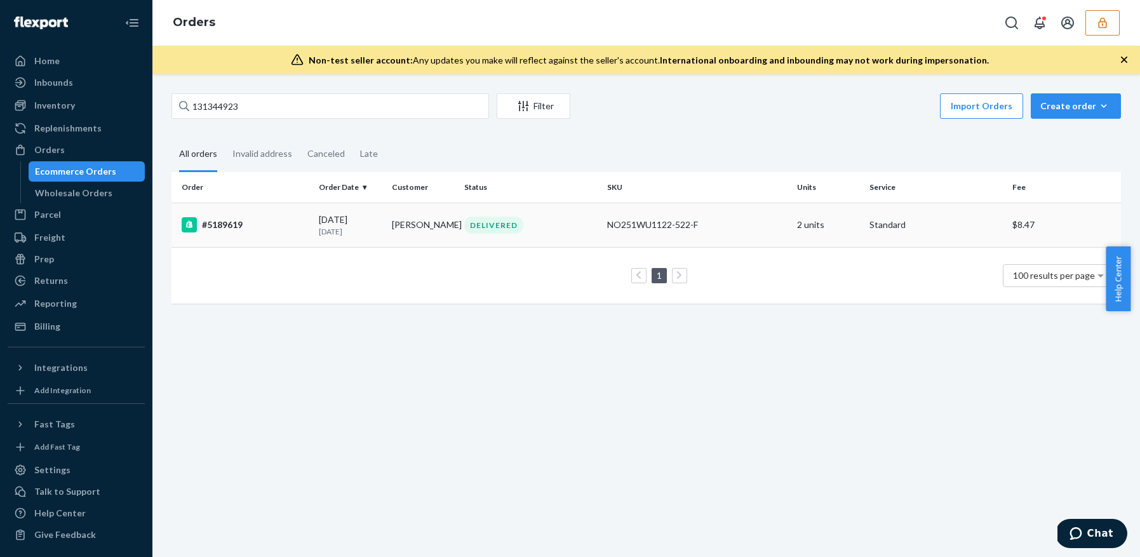
click at [280, 221] on div "#5189619" at bounding box center [245, 224] width 127 height 15
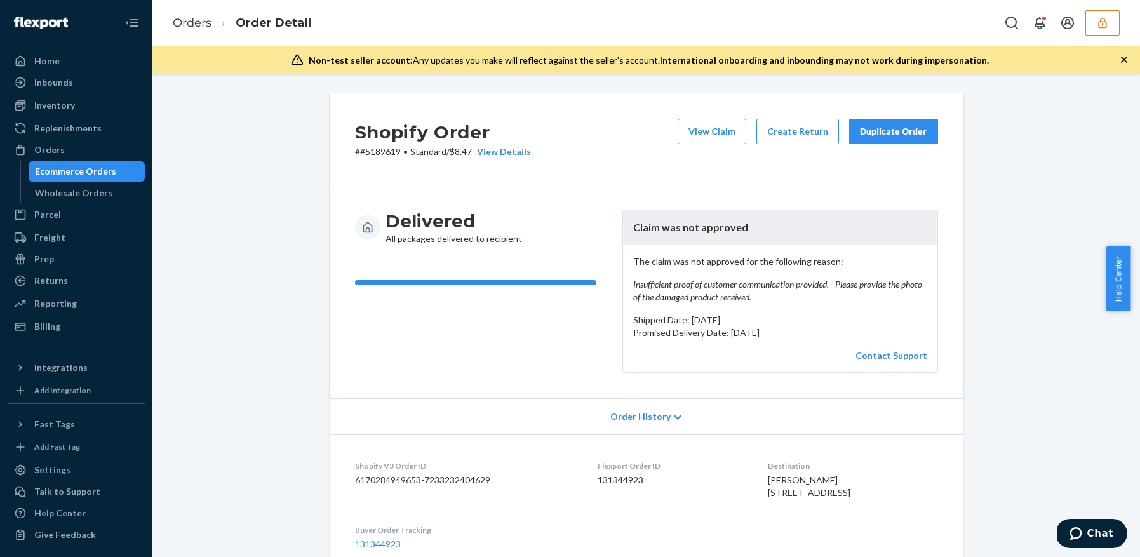
click at [89, 176] on div "Ecommerce Orders" at bounding box center [75, 171] width 81 height 13
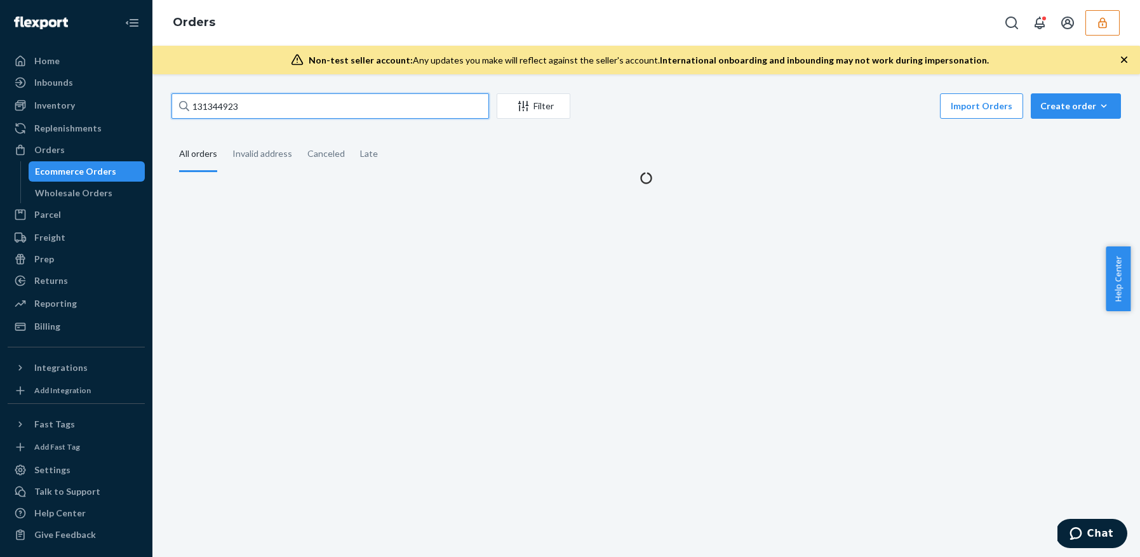
click at [268, 94] on input "131344923" at bounding box center [330, 105] width 318 height 25
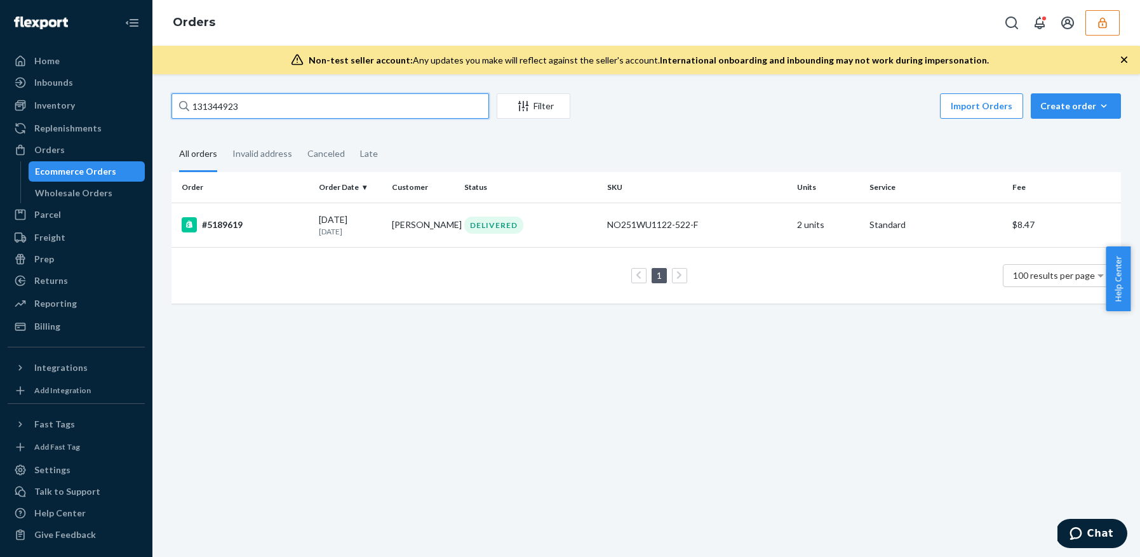
click at [253, 108] on input "131344923" at bounding box center [330, 105] width 318 height 25
paste input "5231049"
type input "5231049"
click at [236, 118] on input "5231049" at bounding box center [330, 105] width 318 height 25
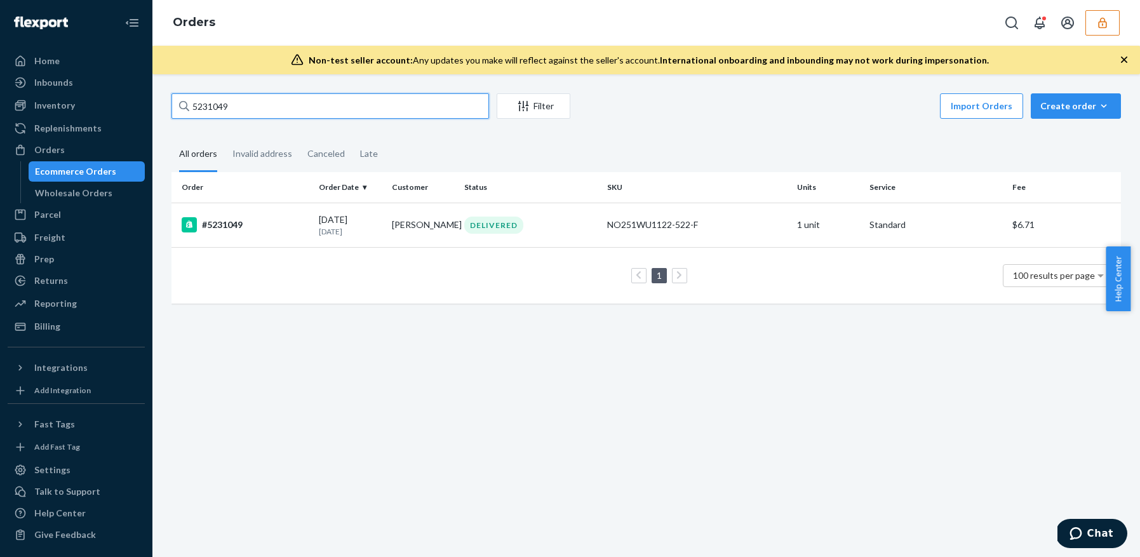
click at [233, 105] on input "5231049" at bounding box center [330, 105] width 318 height 25
click at [234, 104] on input "5231049" at bounding box center [330, 105] width 318 height 25
click at [267, 220] on div "#5231049" at bounding box center [245, 224] width 127 height 15
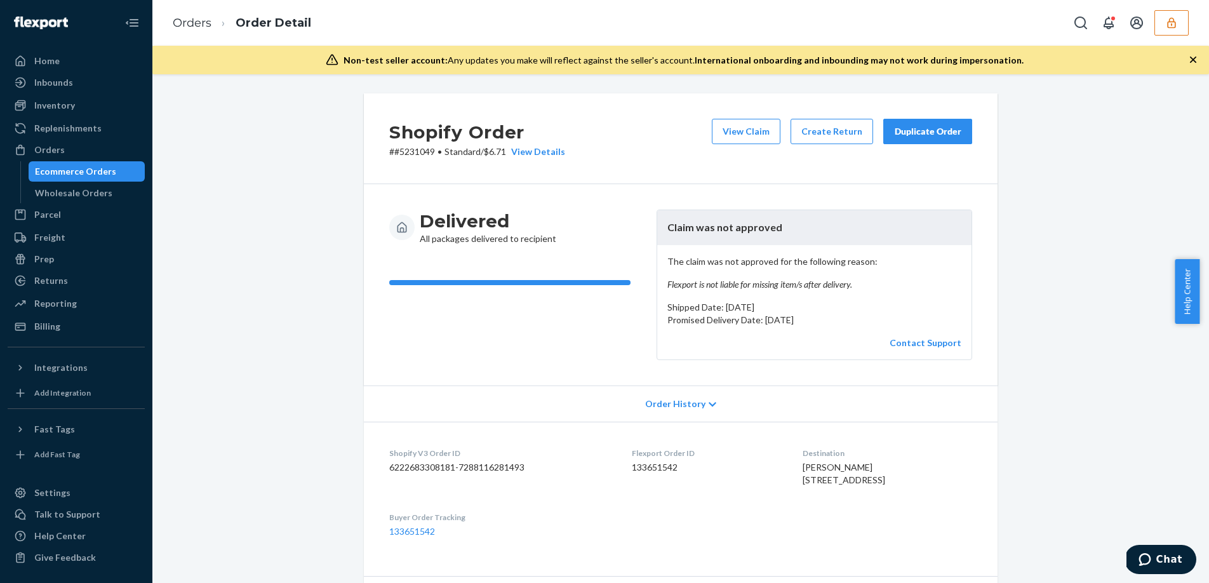
scroll to position [112, 0]
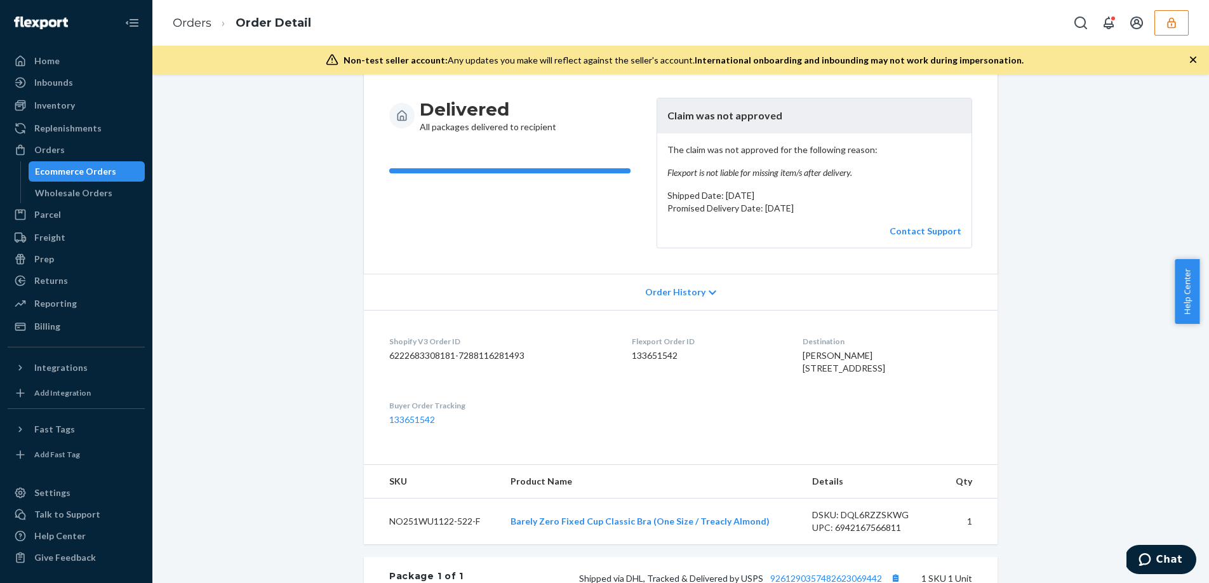
click at [634, 350] on dd "133651542" at bounding box center [707, 355] width 150 height 13
click at [634, 353] on dd "133651542" at bounding box center [707, 355] width 150 height 13
click at [634, 354] on dd "133651542" at bounding box center [707, 355] width 150 height 13
copy dd "133651542"
click at [880, 534] on div "UPC: 6942167566811" at bounding box center [871, 527] width 119 height 13
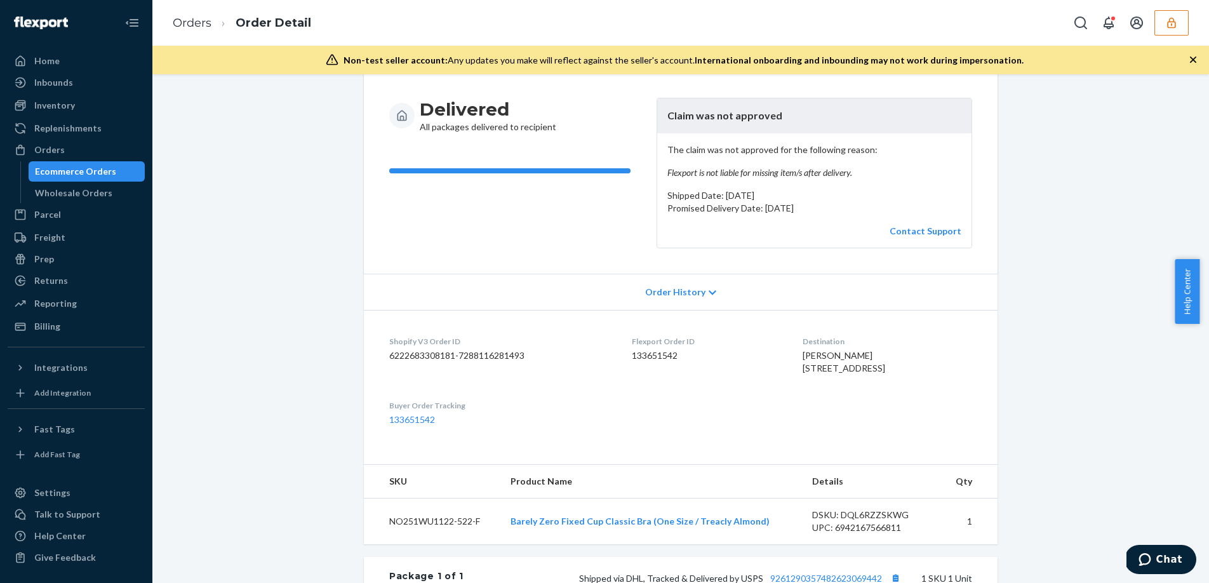
click at [878, 521] on div "DSKU: DQL6RZZSKWG" at bounding box center [871, 515] width 119 height 13
copy div "DQL6RZZSKWG"
